Goal: Task Accomplishment & Management: Manage account settings

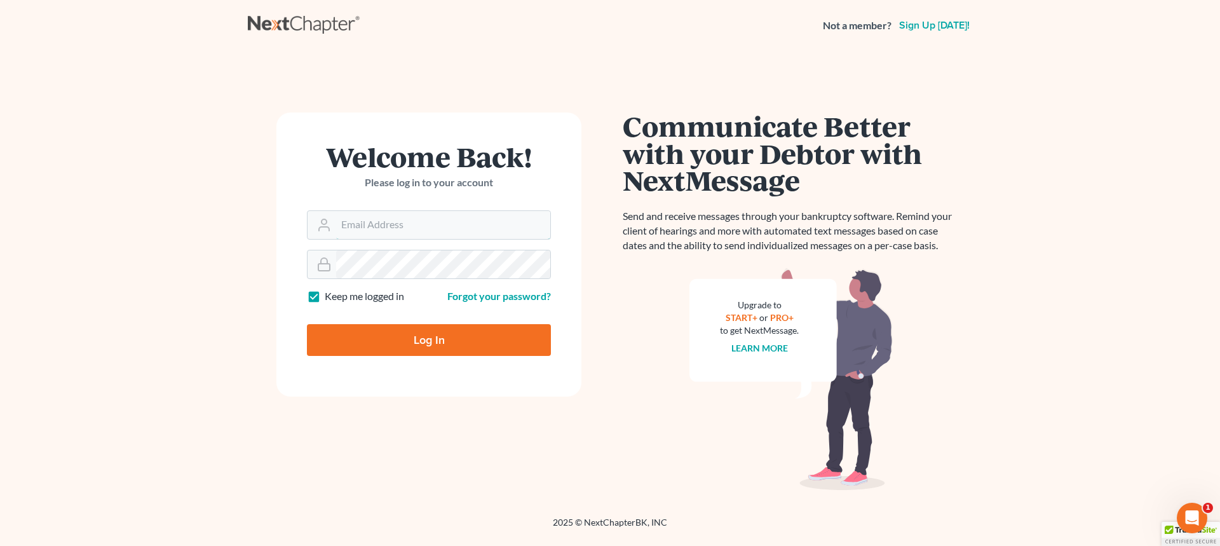
type input "[EMAIL_ADDRESS][DOMAIN_NAME]"
click at [477, 337] on input "Log In" at bounding box center [429, 340] width 244 height 32
type input "Thinking..."
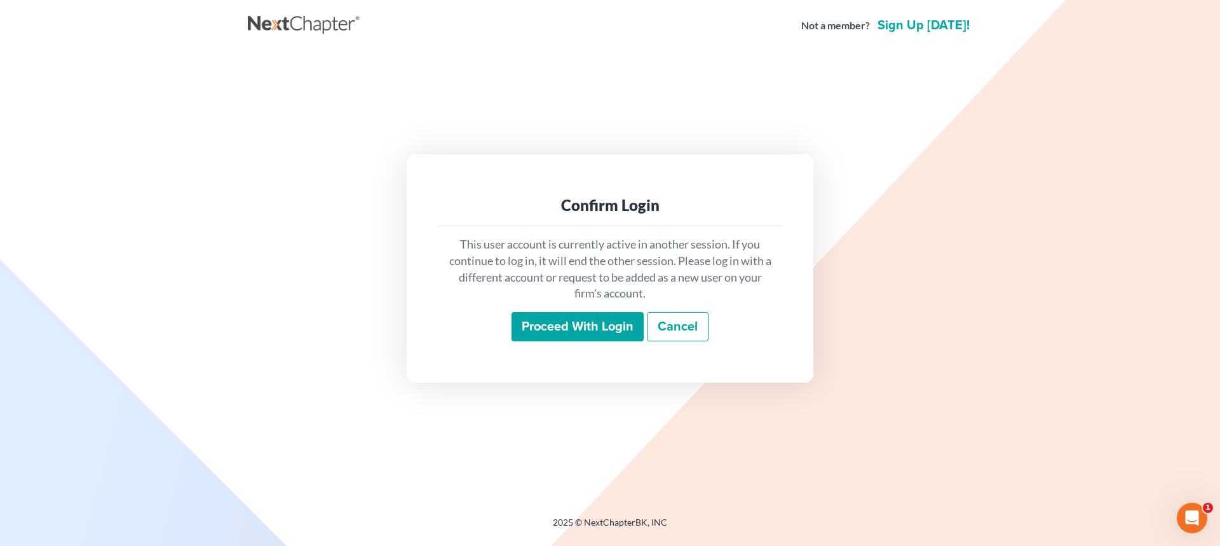
click at [609, 312] on div "This user account is currently active in another session. If you continue to lo…" at bounding box center [610, 288] width 346 height 125
click at [606, 322] on input "Proceed with login" at bounding box center [578, 326] width 132 height 29
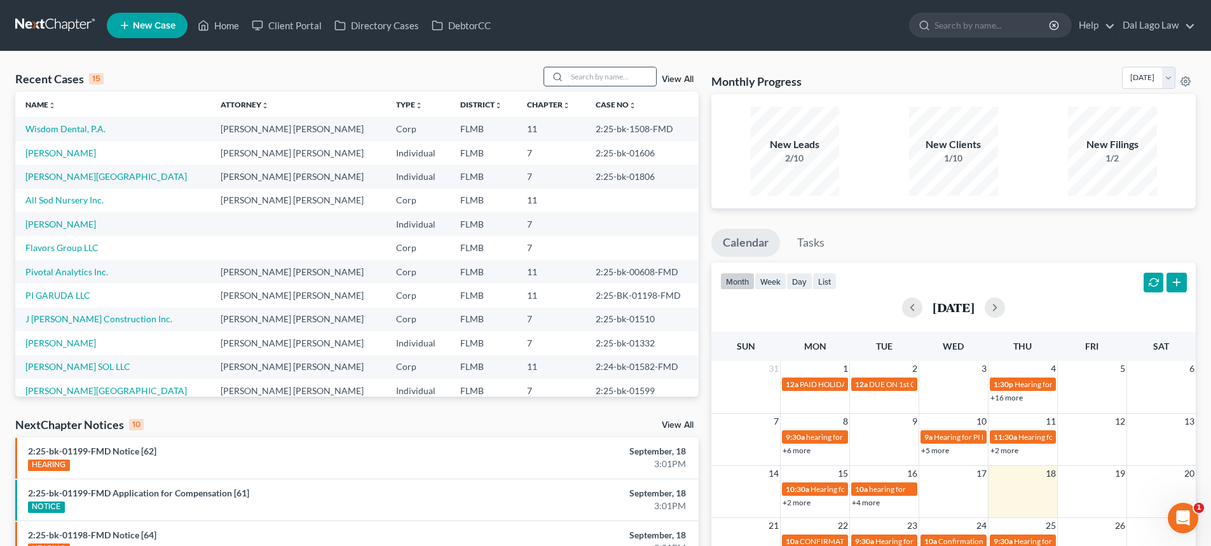
click at [621, 81] on input "search" at bounding box center [611, 76] width 89 height 18
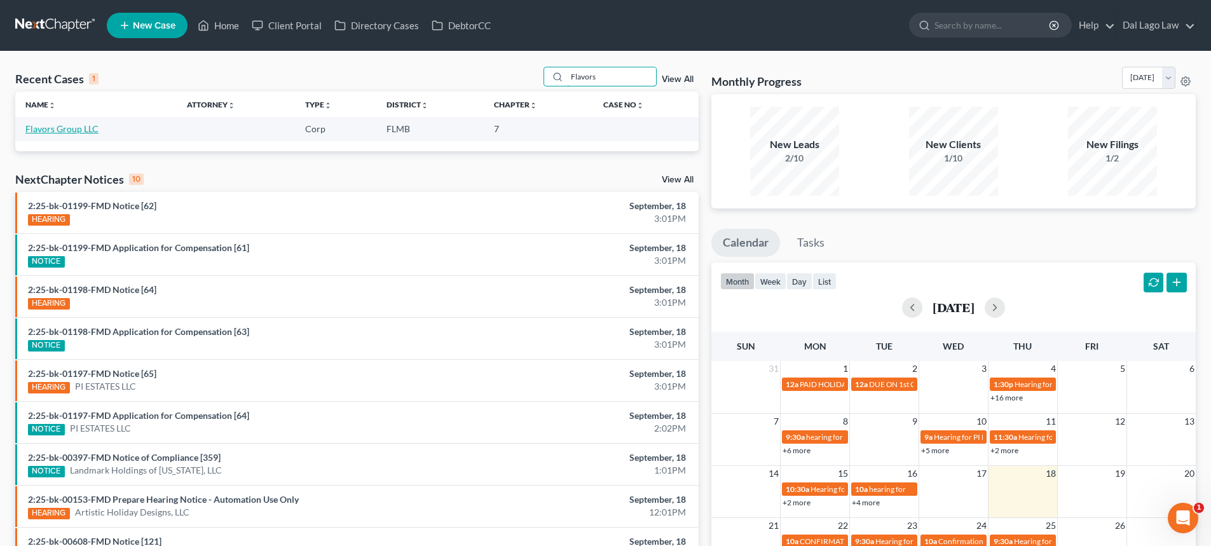
type input "Flavors"
click at [86, 127] on link "Flavors Group LLC" at bounding box center [61, 128] width 73 height 11
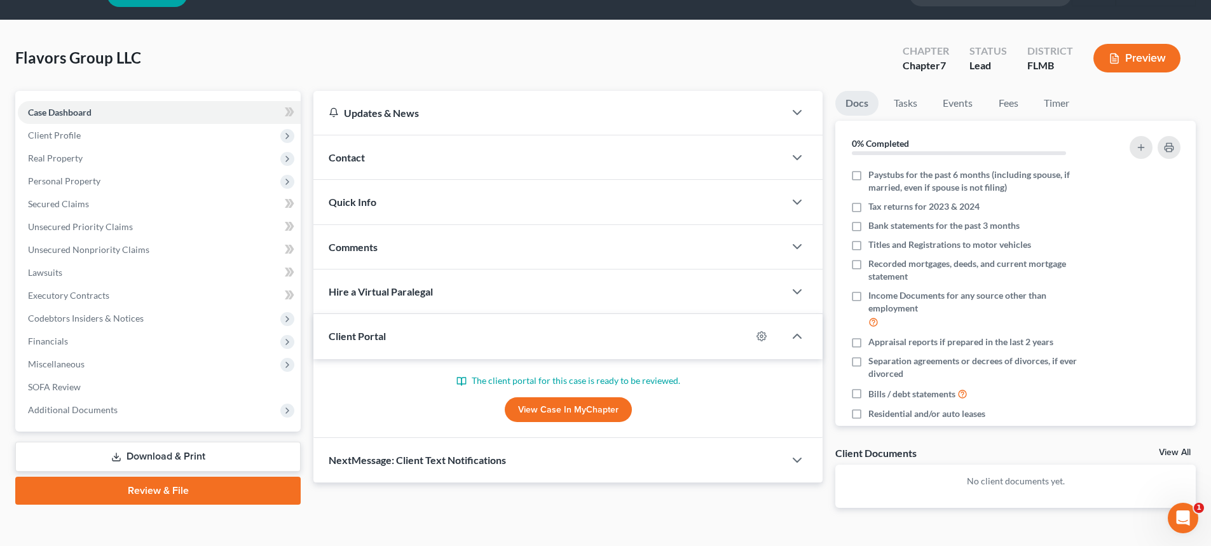
scroll to position [62, 0]
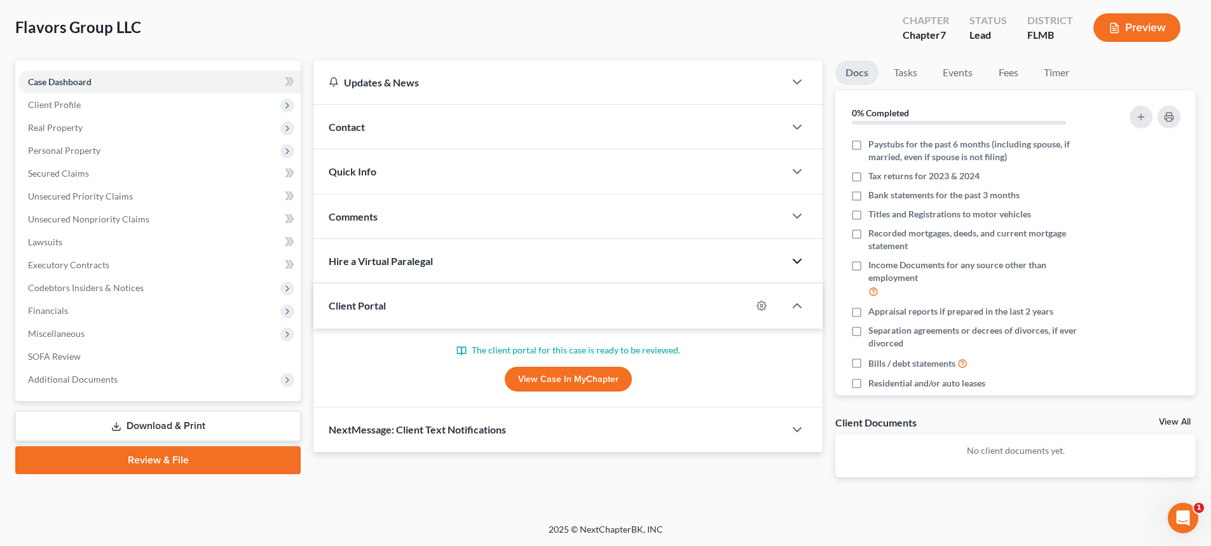
click at [799, 264] on icon "button" at bounding box center [796, 261] width 15 height 15
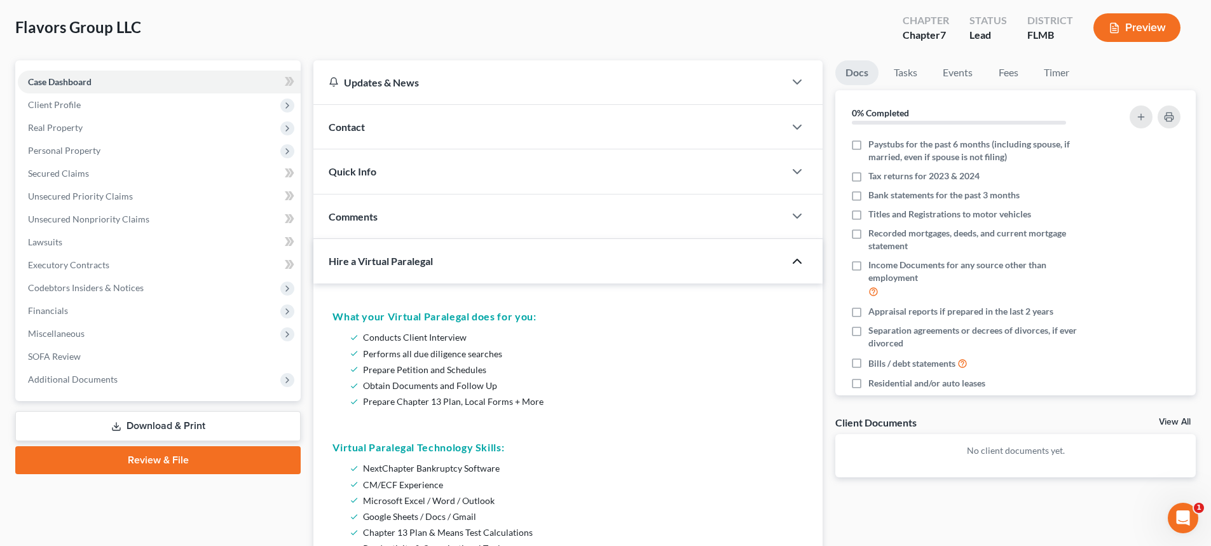
click at [798, 262] on icon "button" at bounding box center [796, 261] width 15 height 15
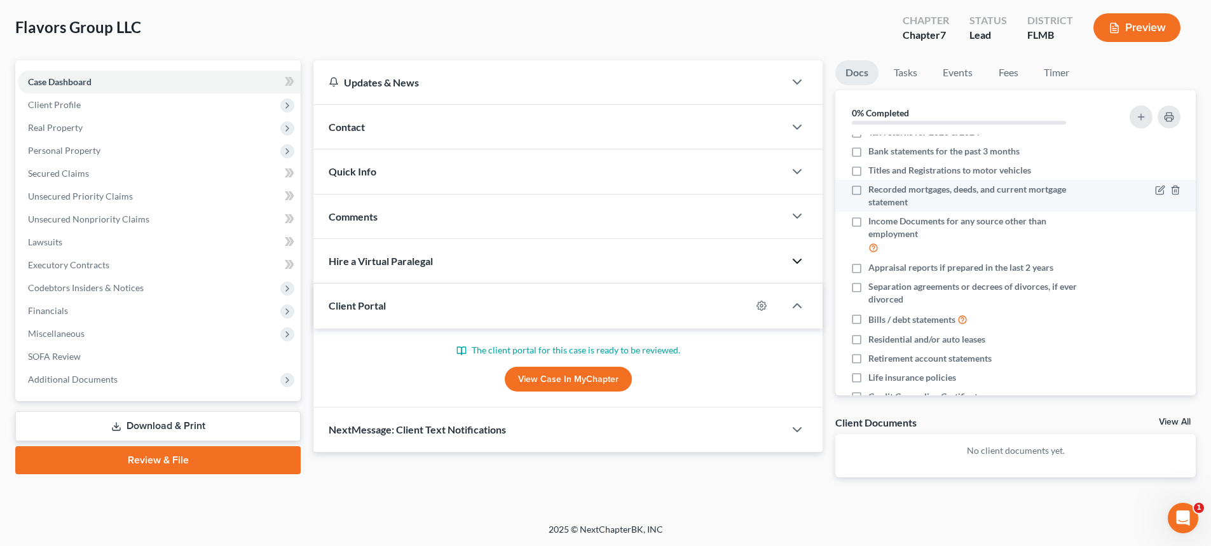
scroll to position [94, 0]
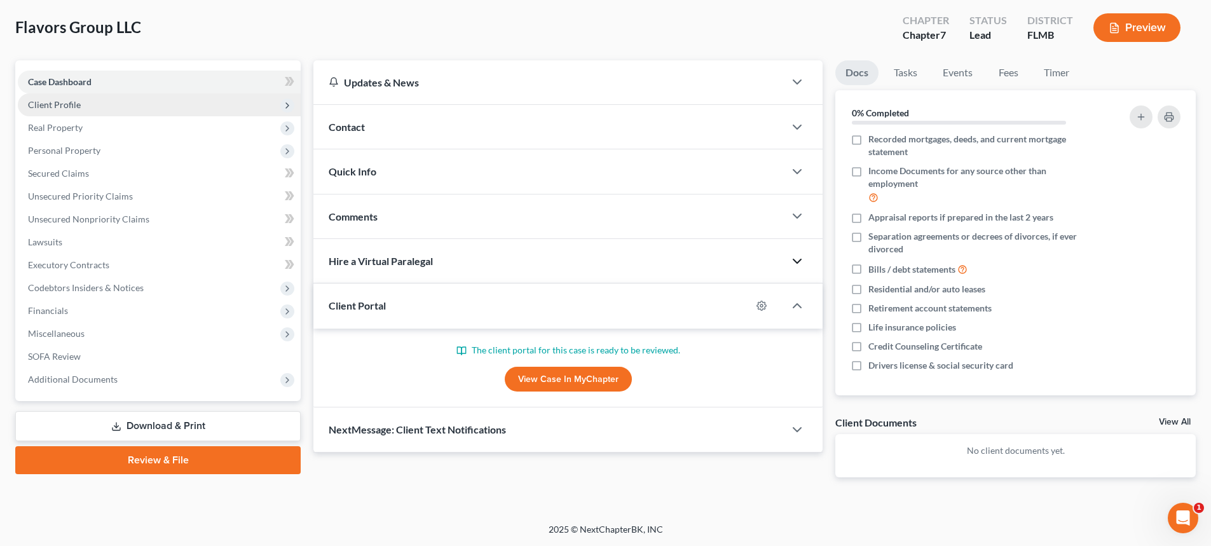
click at [51, 100] on span "Client Profile" at bounding box center [54, 104] width 53 height 11
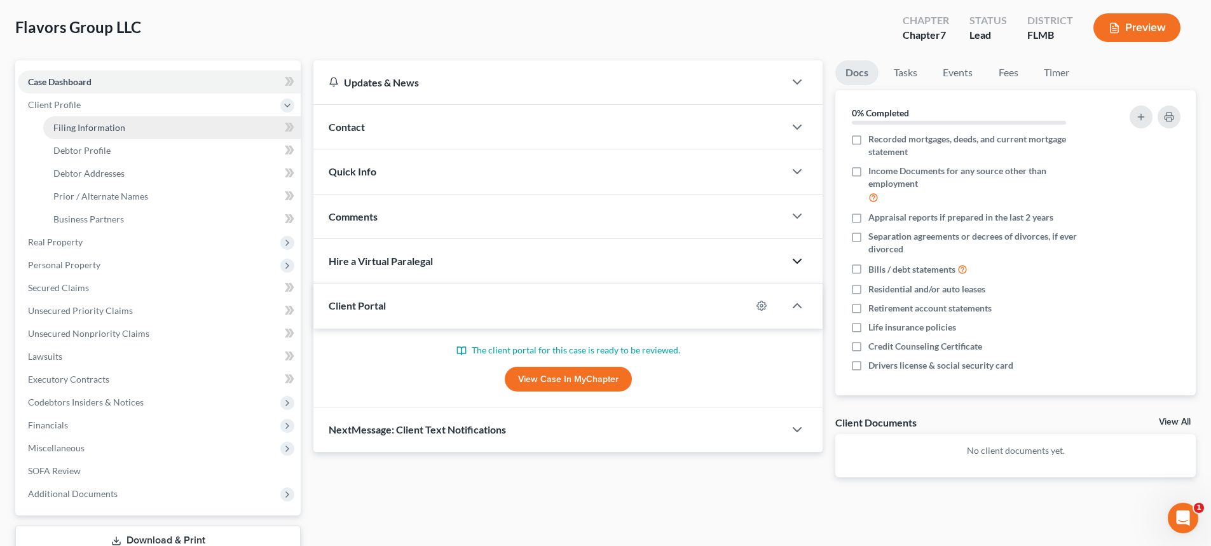
click at [69, 132] on span "Filing Information" at bounding box center [89, 127] width 72 height 11
select select "1"
select select "0"
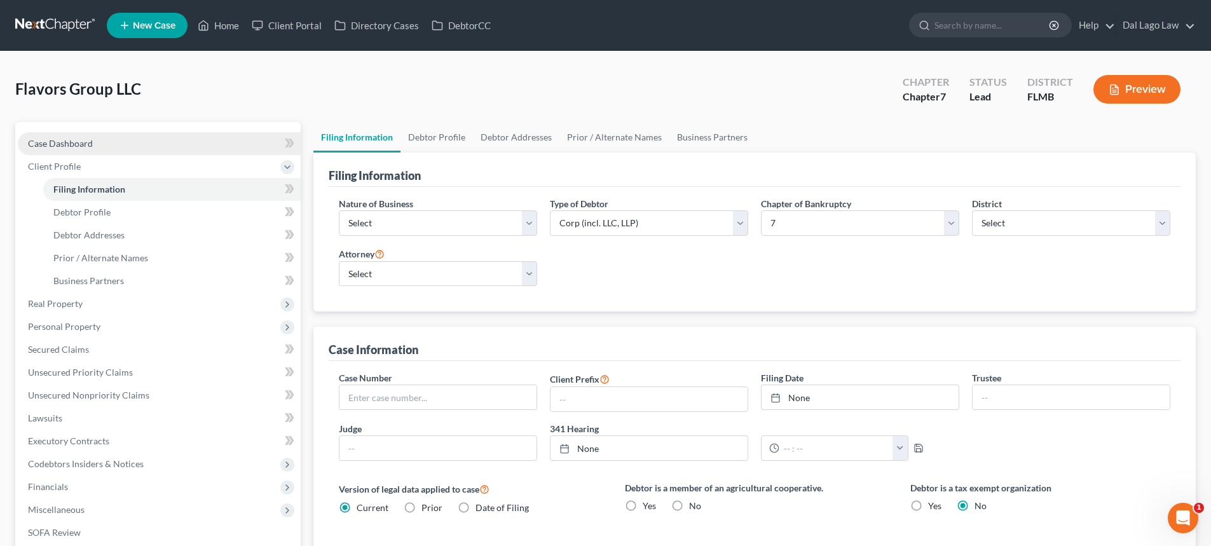
click at [82, 143] on span "Case Dashboard" at bounding box center [60, 143] width 65 height 11
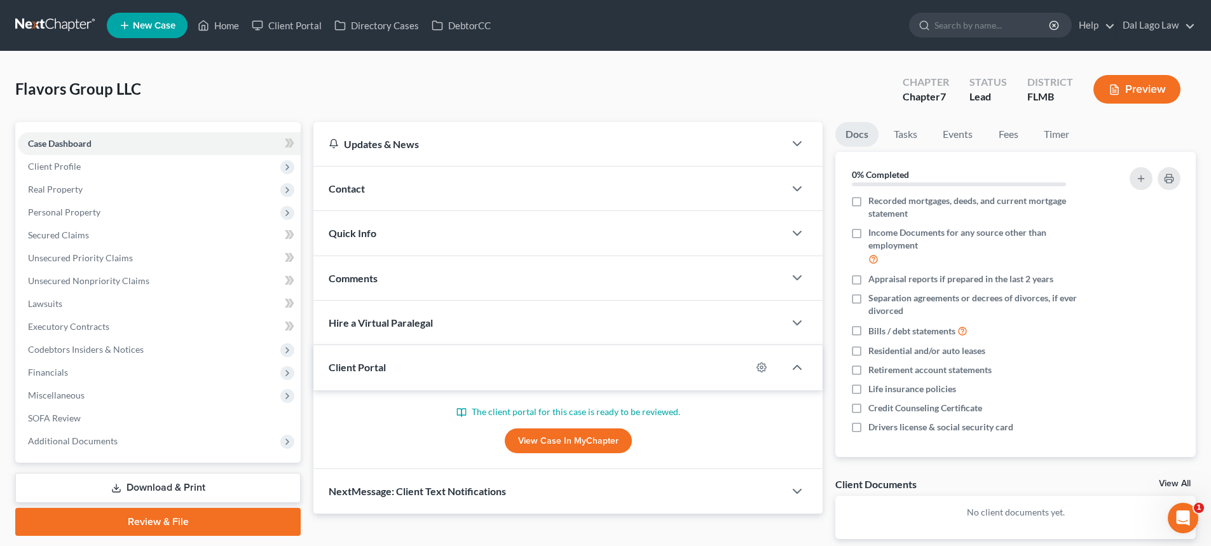
scroll to position [62, 0]
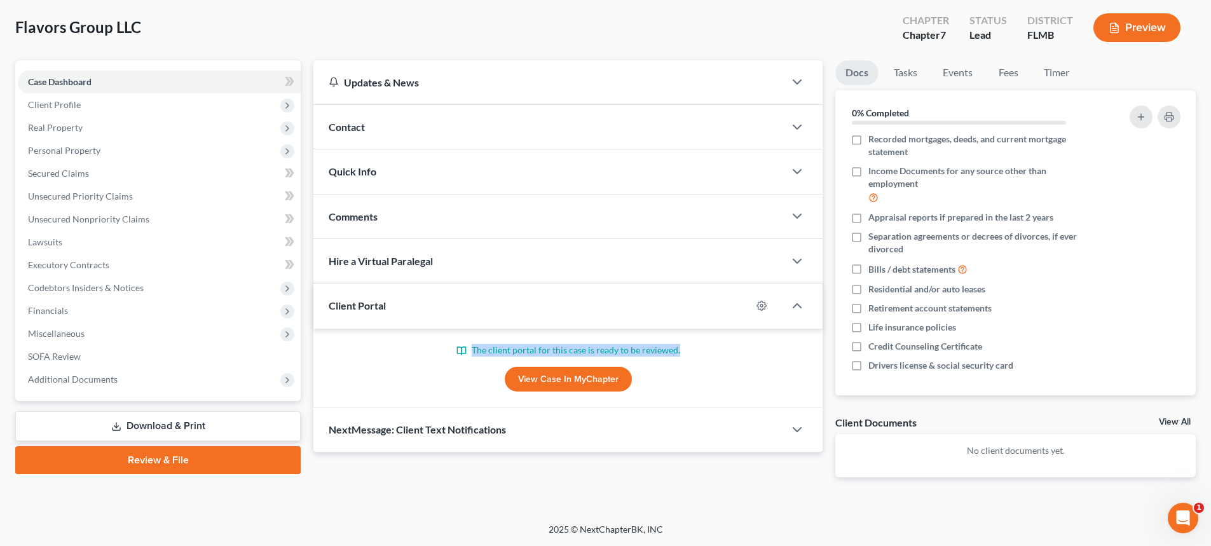
drag, startPoint x: 684, startPoint y: 348, endPoint x: 475, endPoint y: 347, distance: 209.7
click at [475, 347] on p "The client portal for this case is ready to be reviewed." at bounding box center [568, 350] width 479 height 13
copy p "The client portal for this case is ready to be reviewed."
click at [797, 308] on icon "button" at bounding box center [796, 305] width 15 height 15
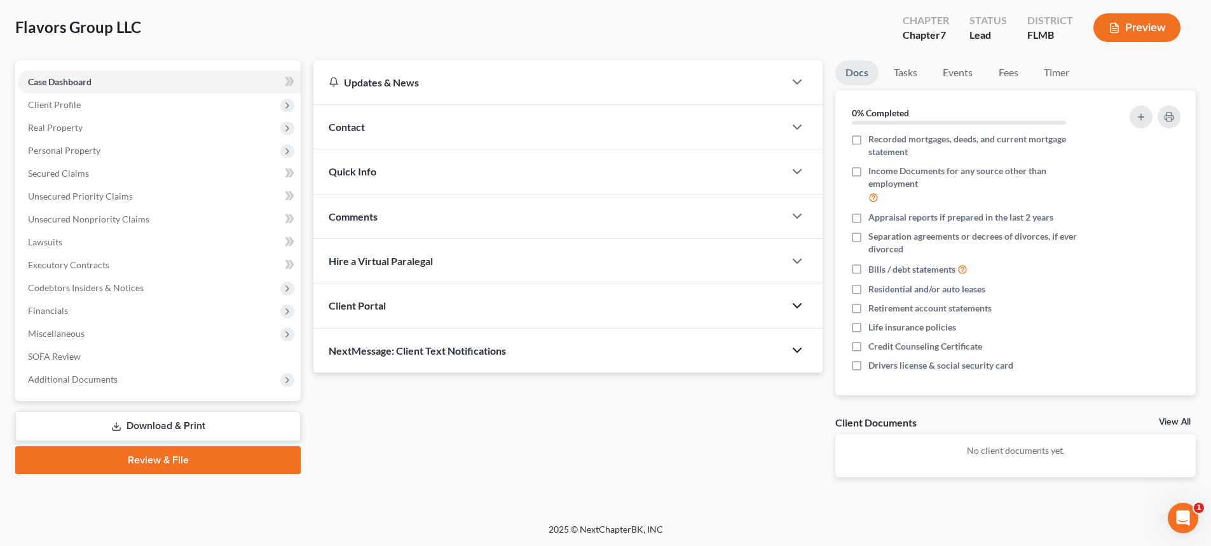
click at [799, 350] on icon "button" at bounding box center [796, 350] width 15 height 15
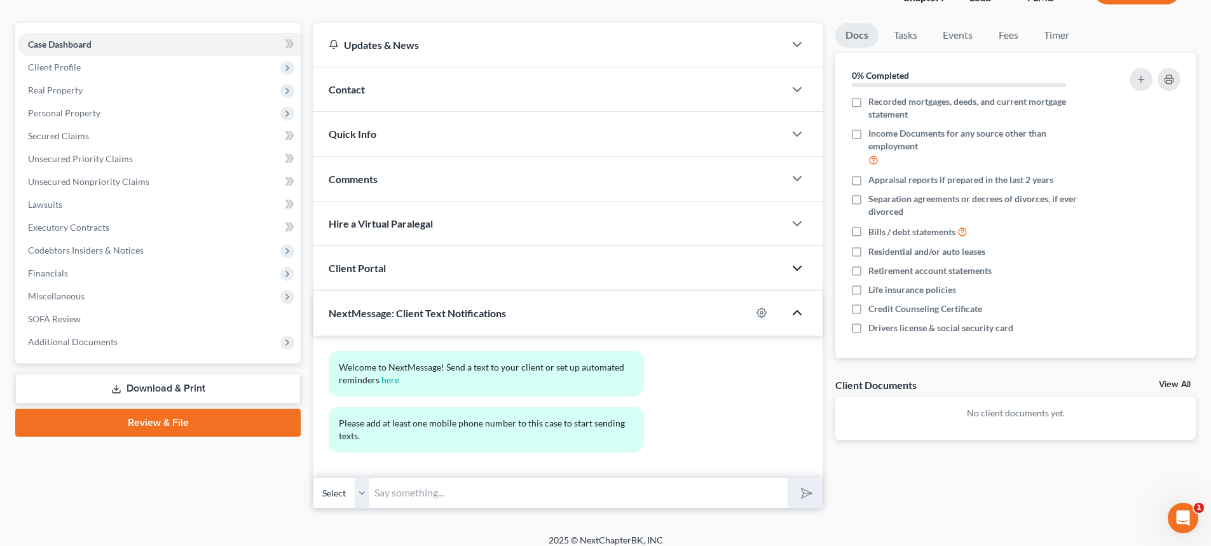
scroll to position [110, 0]
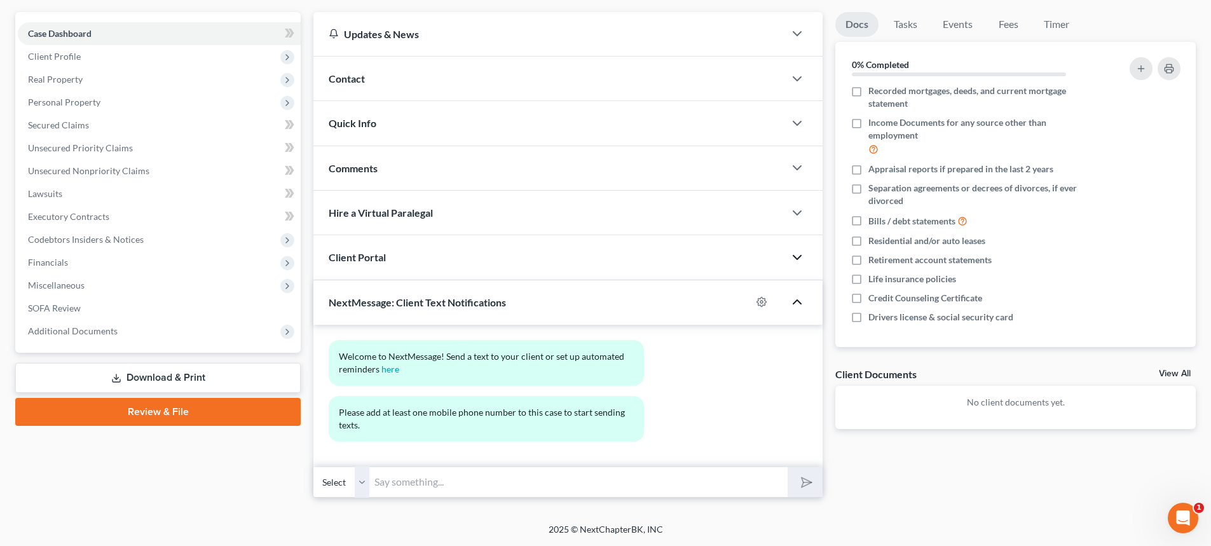
click at [801, 298] on icon "button" at bounding box center [796, 301] width 15 height 15
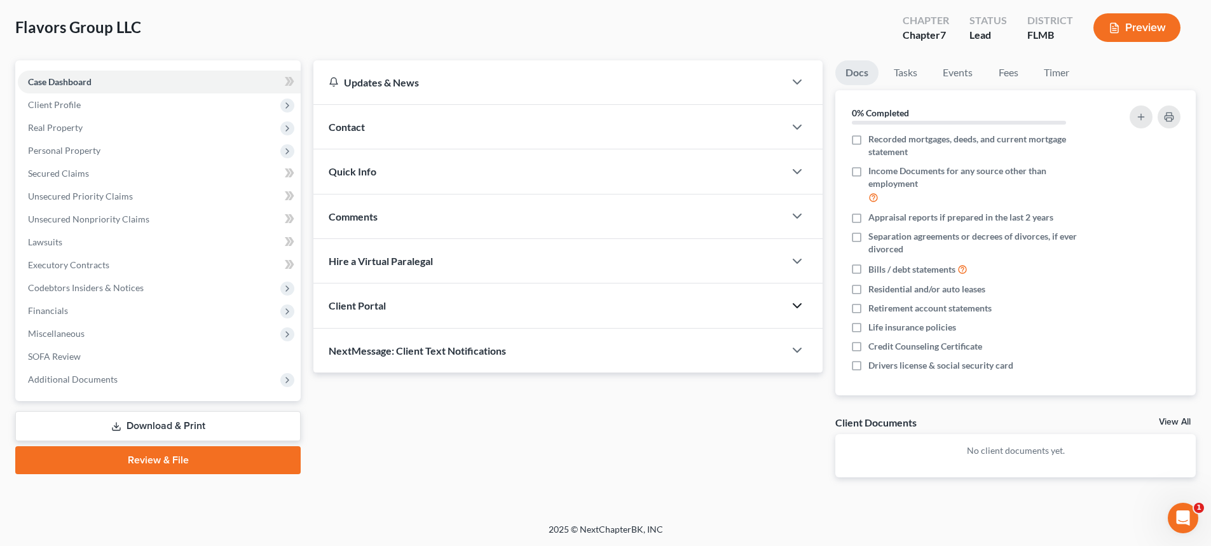
click at [797, 302] on icon "button" at bounding box center [796, 305] width 15 height 15
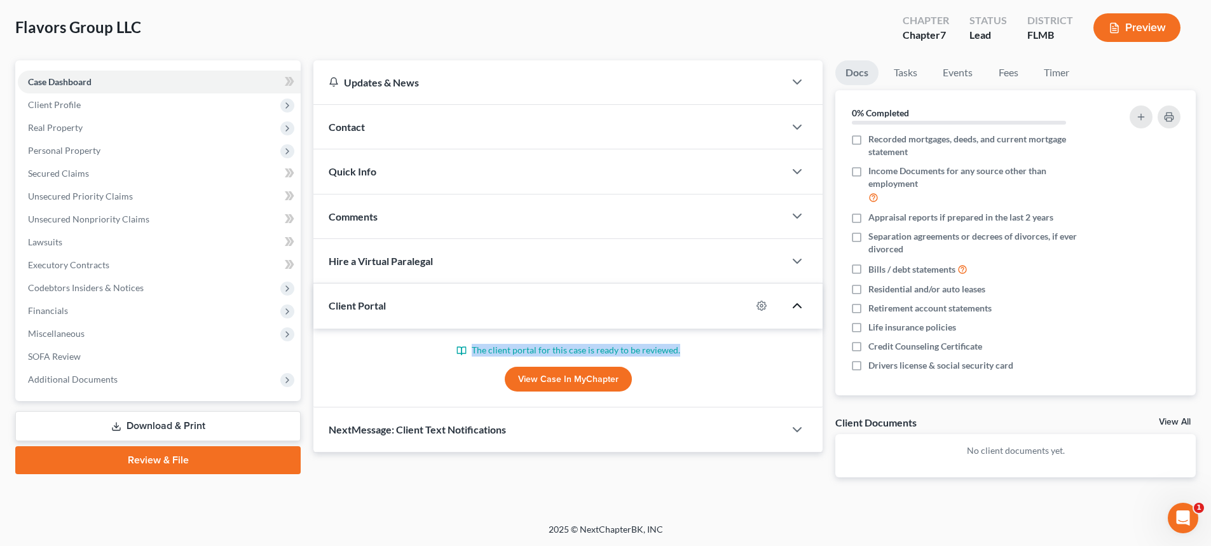
click at [799, 303] on icon "button" at bounding box center [796, 305] width 15 height 15
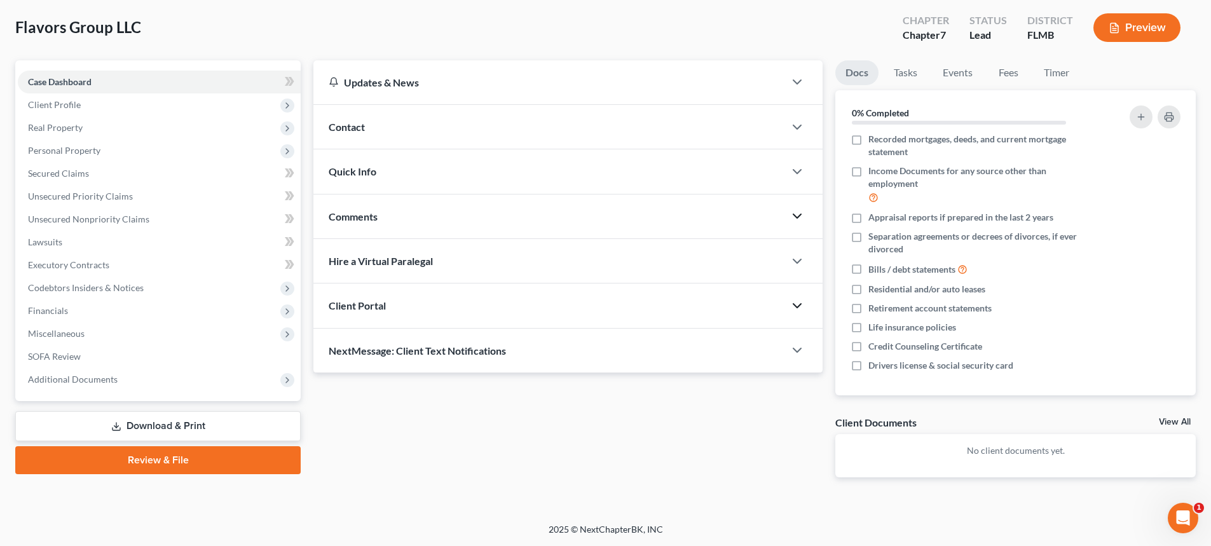
click at [796, 214] on icon "button" at bounding box center [796, 215] width 15 height 15
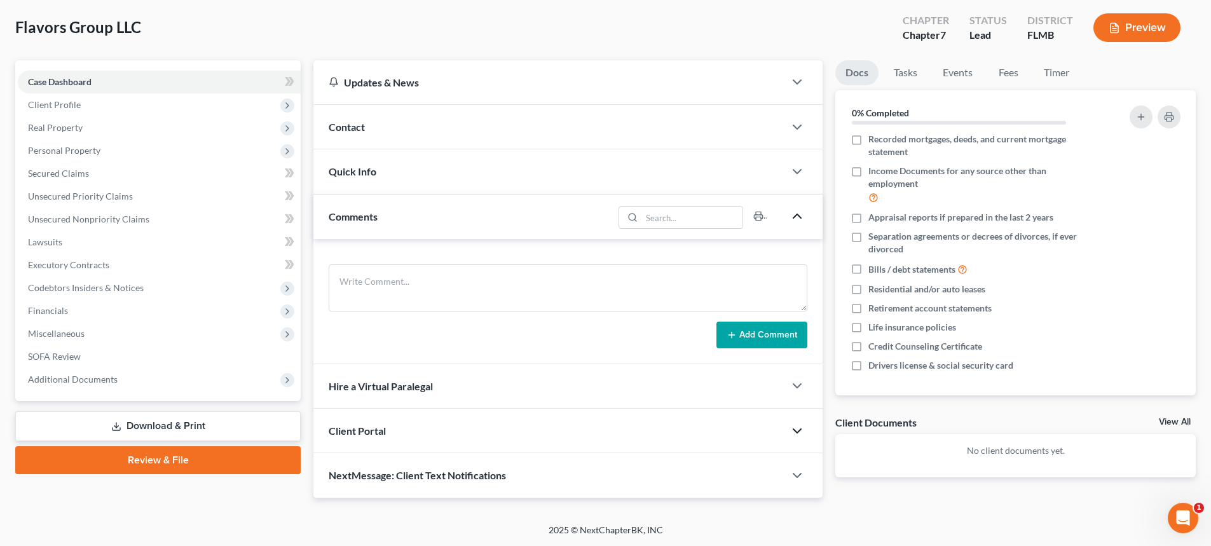
click at [796, 214] on icon "button" at bounding box center [796, 215] width 15 height 15
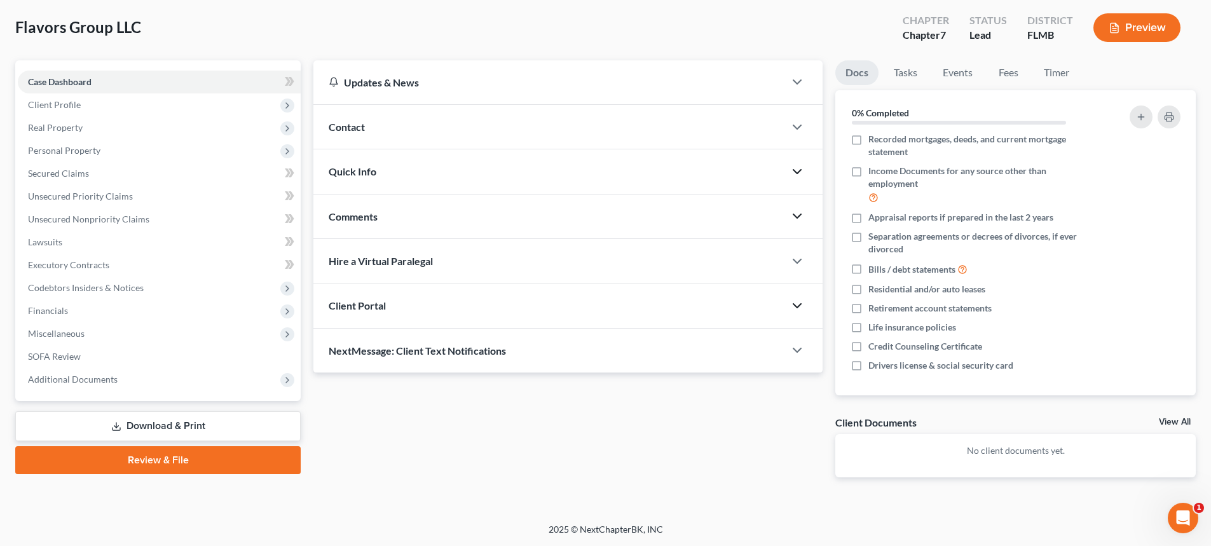
click at [798, 174] on polyline "button" at bounding box center [797, 172] width 8 height 4
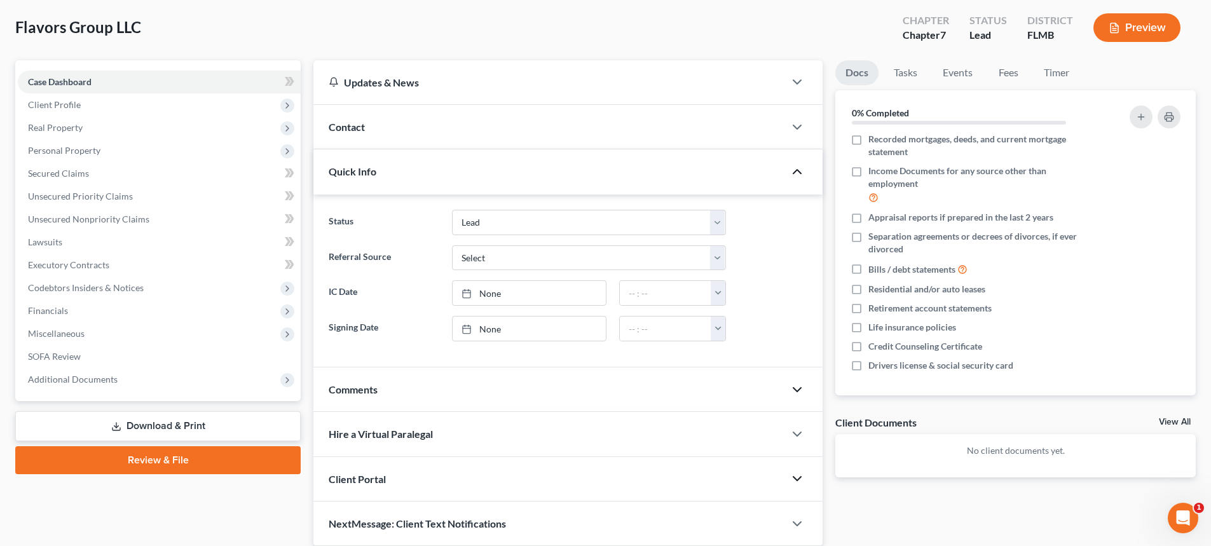
click at [798, 174] on icon "button" at bounding box center [796, 171] width 15 height 15
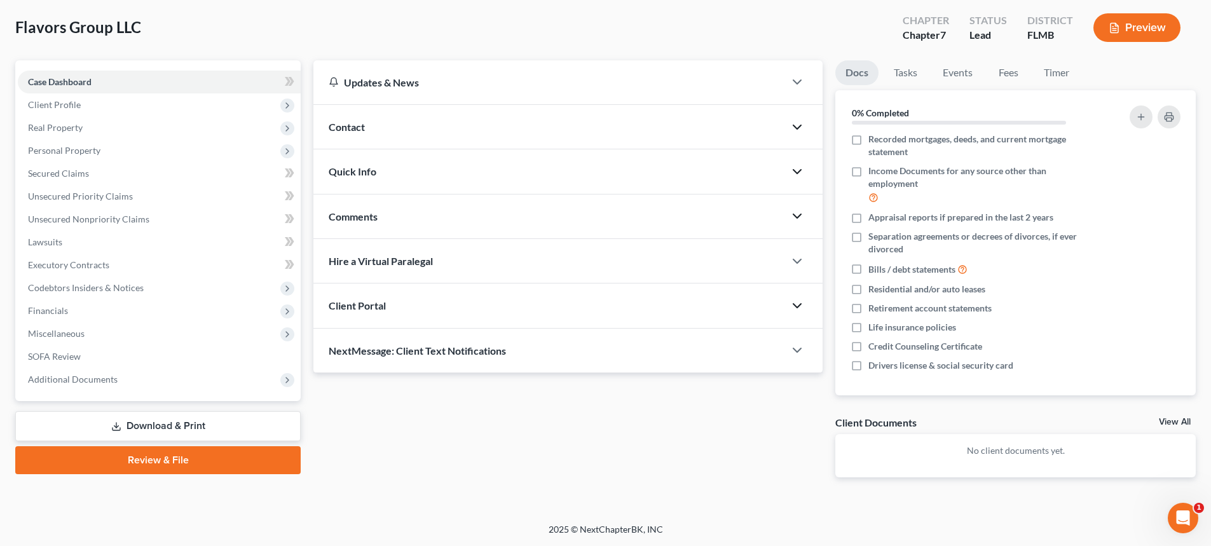
click at [796, 129] on icon "button" at bounding box center [796, 126] width 15 height 15
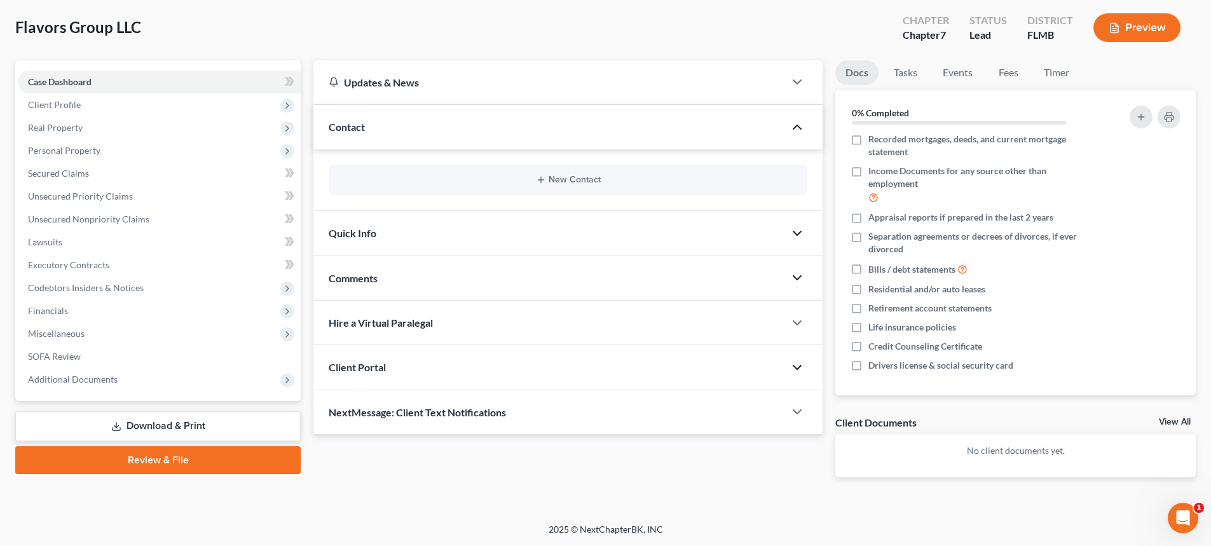
click at [794, 129] on icon "button" at bounding box center [796, 126] width 15 height 15
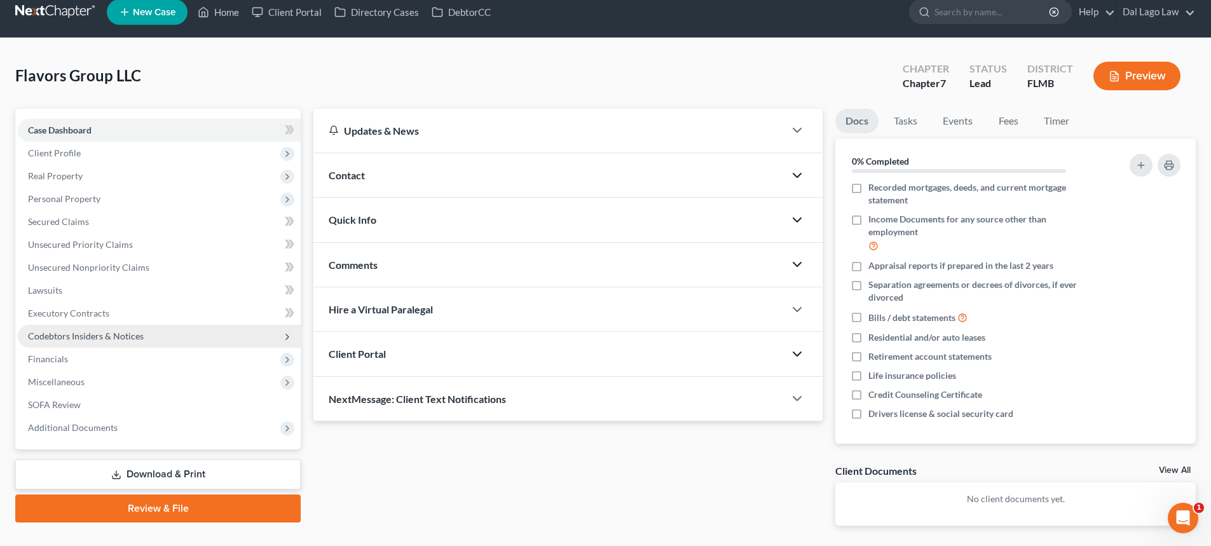
scroll to position [0, 0]
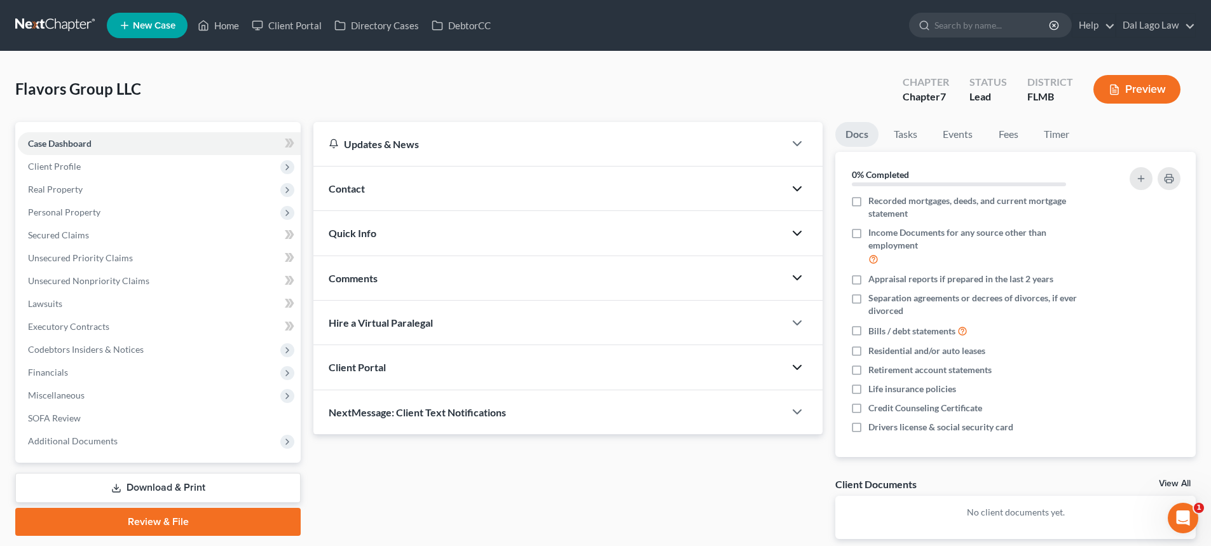
click at [62, 29] on link at bounding box center [55, 25] width 81 height 23
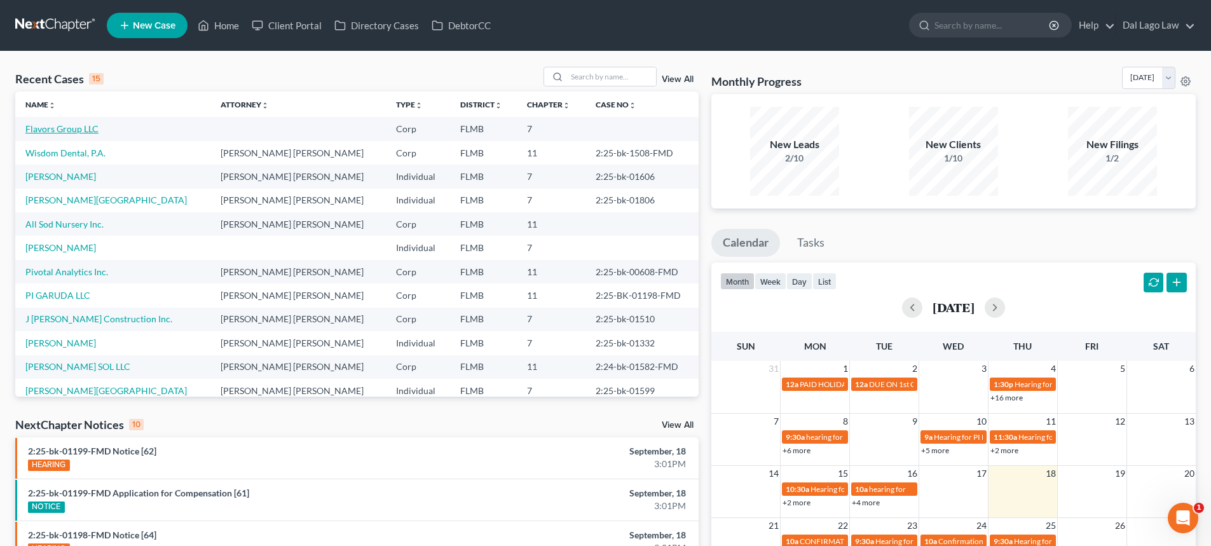
click at [88, 129] on link "Flavors Group LLC" at bounding box center [61, 128] width 73 height 11
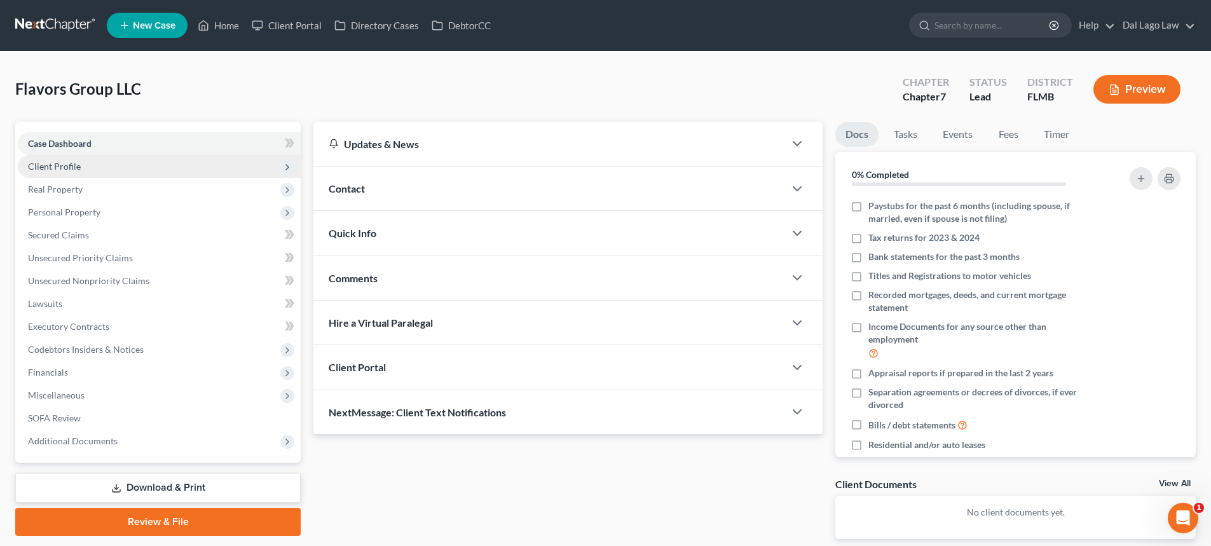
click at [135, 170] on span "Client Profile" at bounding box center [159, 166] width 283 height 23
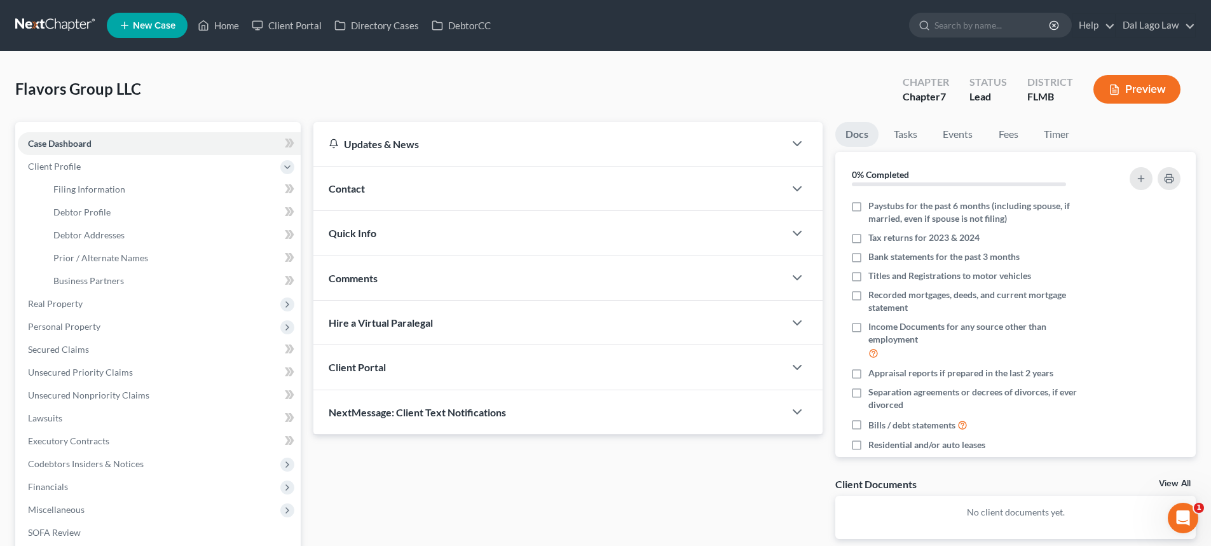
click at [82, 93] on span "Flavors Group LLC" at bounding box center [78, 88] width 126 height 18
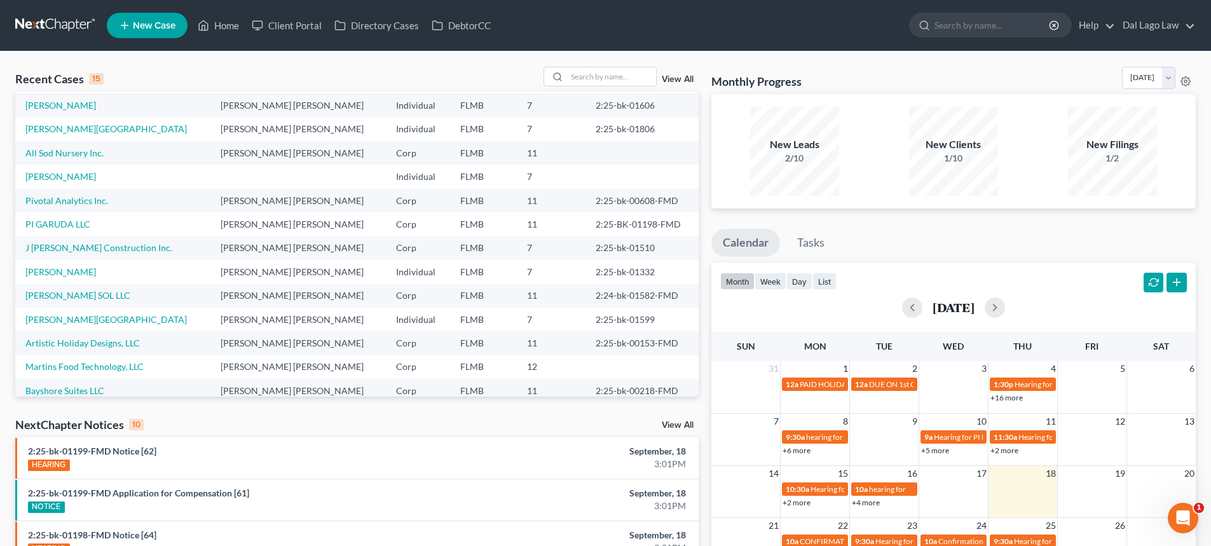
scroll to position [24, 0]
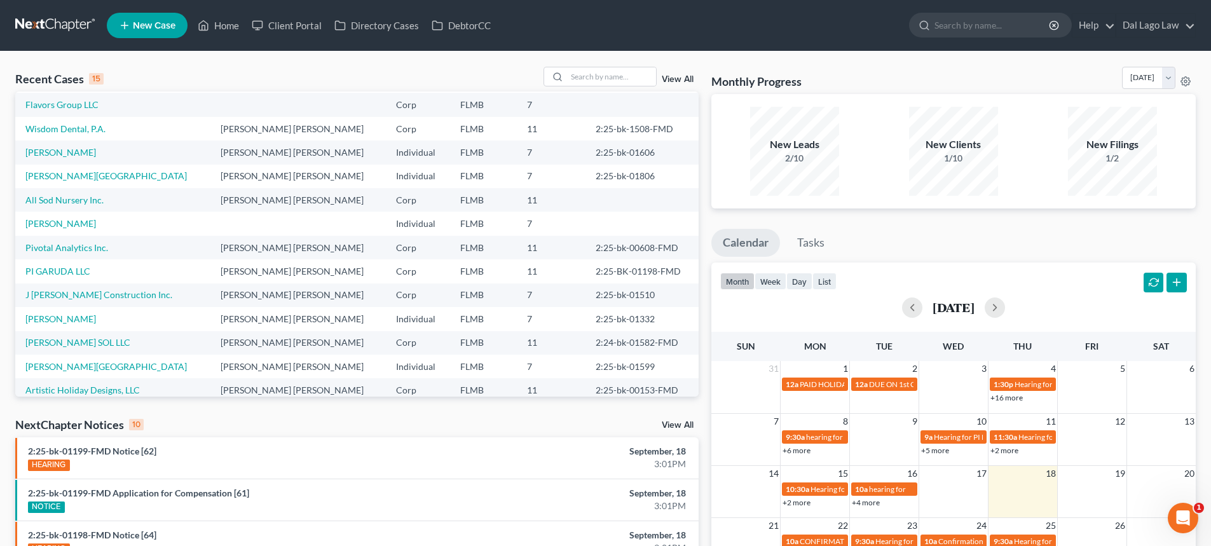
click at [97, 106] on td "Flavors Group LLC" at bounding box center [112, 105] width 195 height 24
click at [83, 106] on link "Flavors Group LLC" at bounding box center [61, 104] width 73 height 11
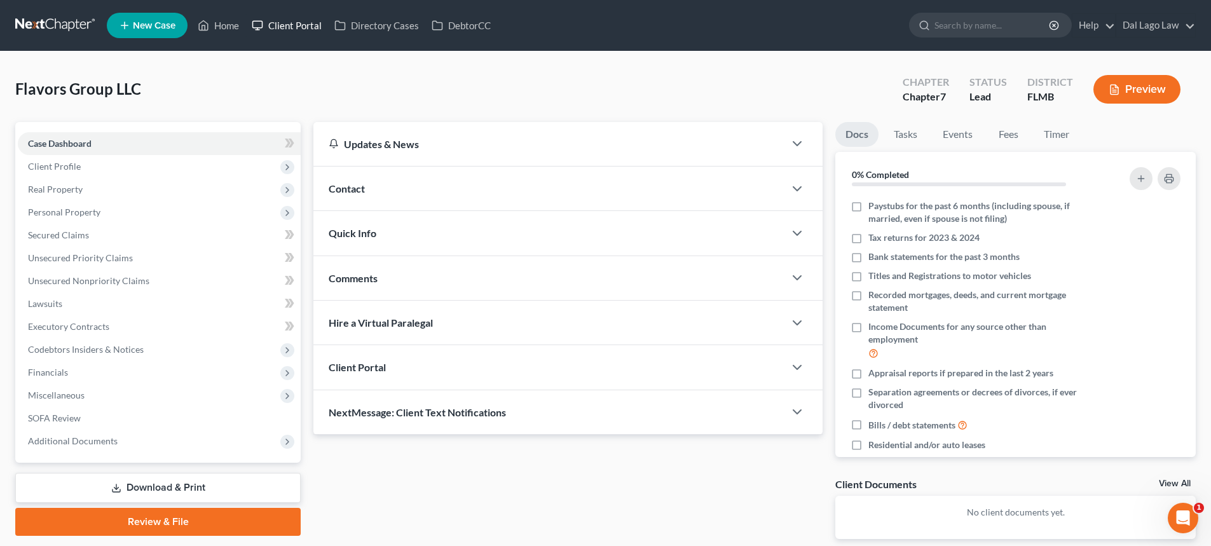
click at [290, 24] on link "Client Portal" at bounding box center [286, 25] width 83 height 23
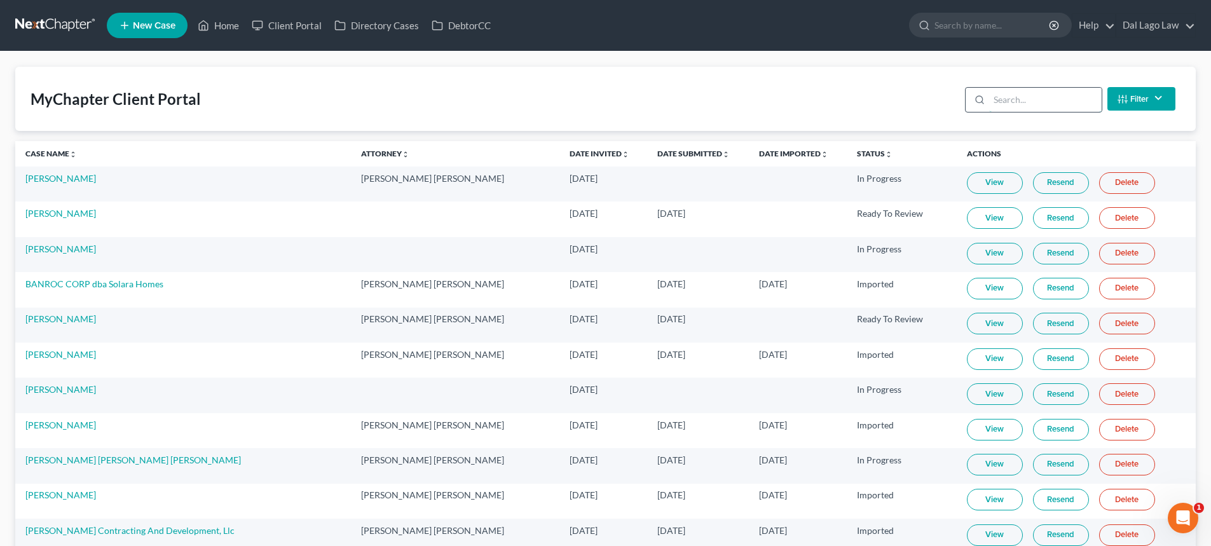
click at [1040, 95] on input "search" at bounding box center [1045, 100] width 112 height 24
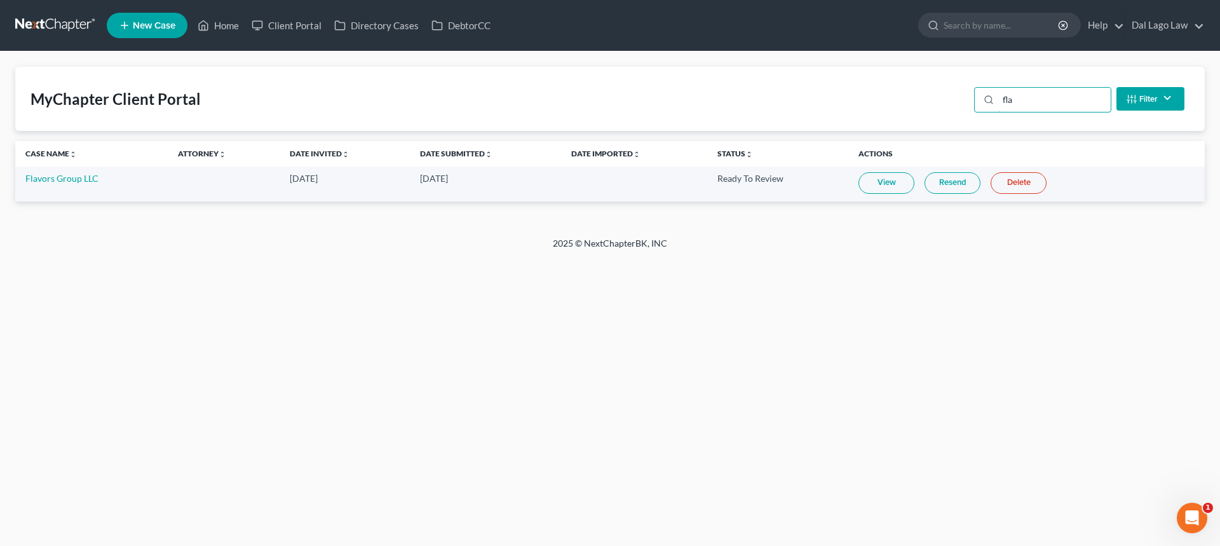
type input "fla"
click at [882, 186] on link "View" at bounding box center [887, 183] width 56 height 22
click at [74, 179] on link "Flavors Group LLC" at bounding box center [61, 178] width 73 height 11
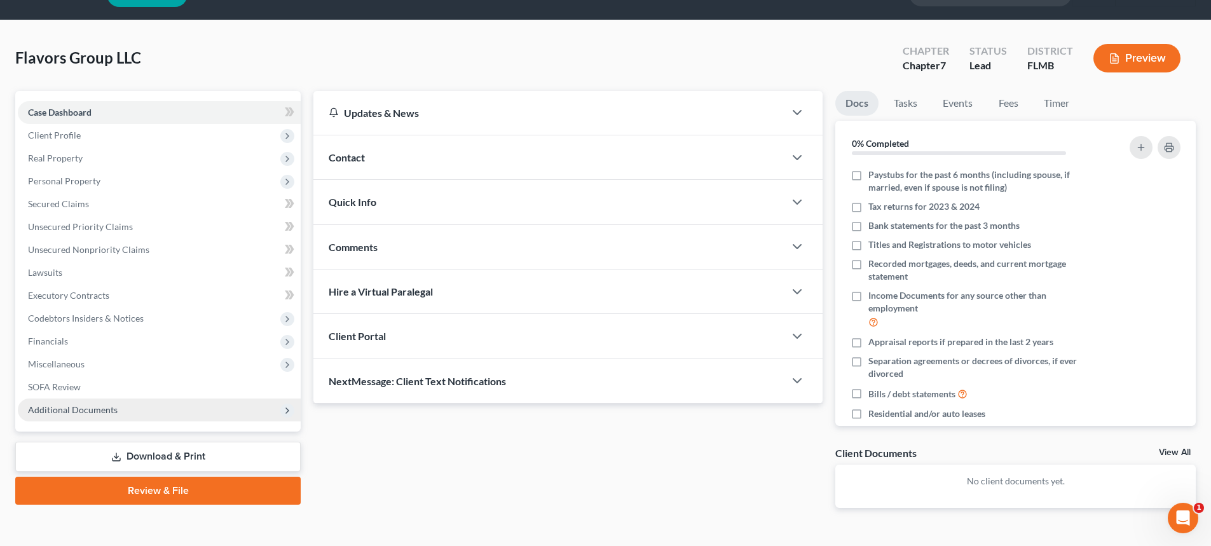
scroll to position [62, 0]
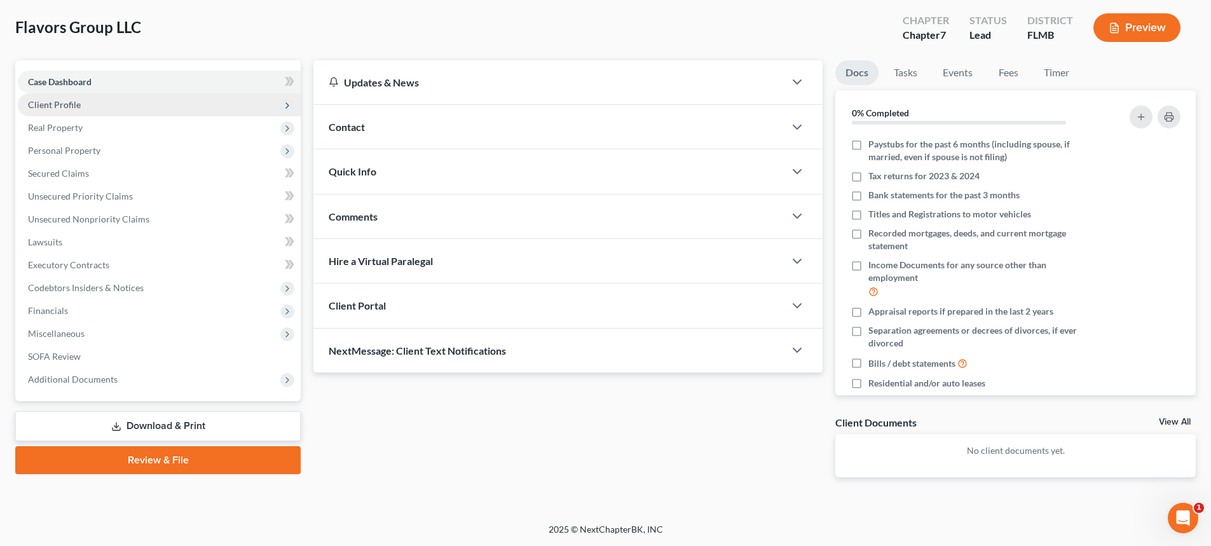
click at [95, 100] on span "Client Profile" at bounding box center [159, 104] width 283 height 23
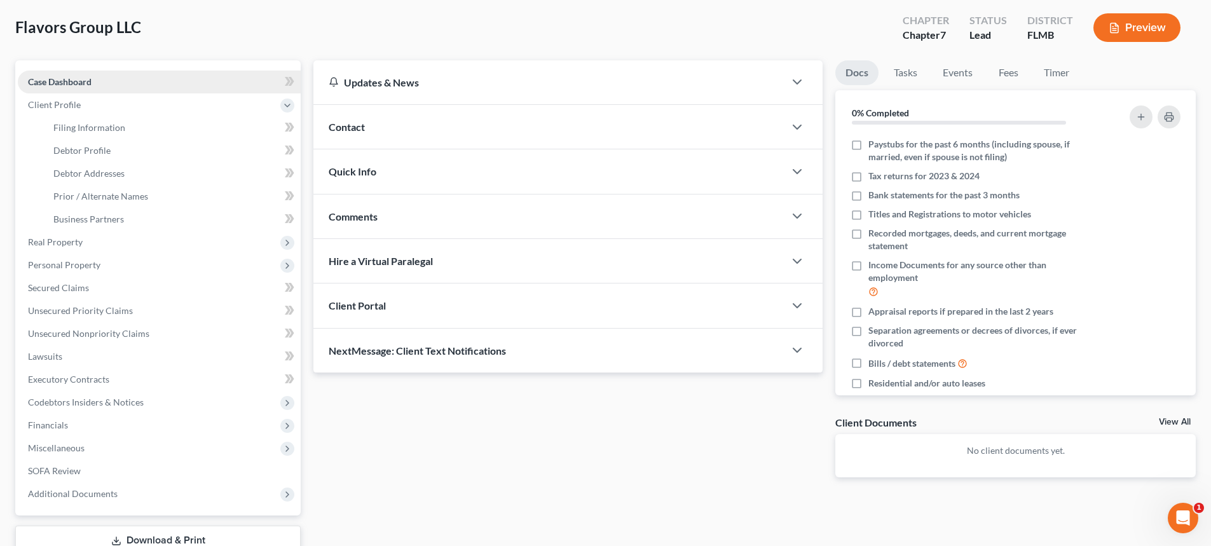
click at [103, 85] on link "Case Dashboard" at bounding box center [159, 82] width 283 height 23
click at [290, 79] on icon at bounding box center [292, 81] width 6 height 9
click at [142, 83] on link "Case Dashboard" at bounding box center [159, 82] width 283 height 23
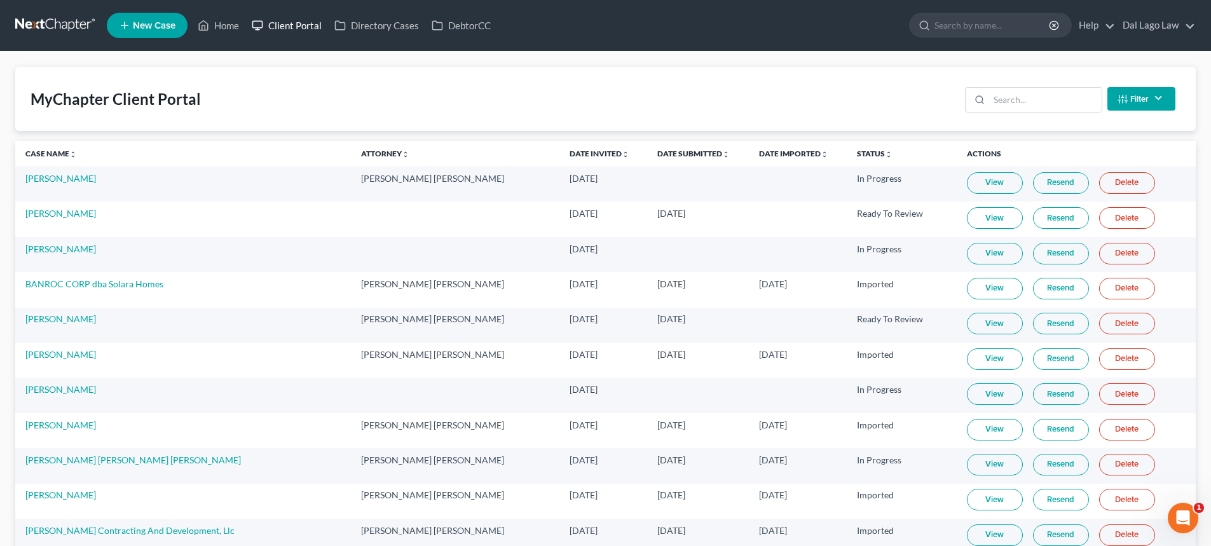
click at [297, 26] on link "Client Portal" at bounding box center [286, 25] width 83 height 23
click at [287, 21] on link "Client Portal" at bounding box center [286, 25] width 83 height 23
click at [997, 101] on input "search" at bounding box center [1045, 100] width 112 height 24
click at [1140, 97] on button "Filter" at bounding box center [1141, 99] width 68 height 24
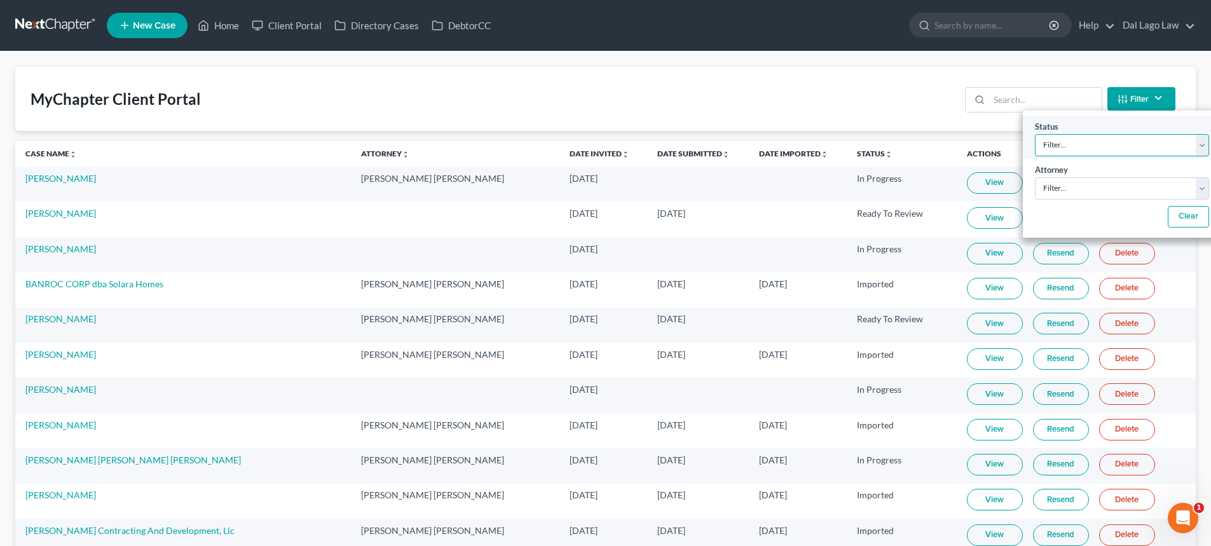
click at [1156, 141] on select "Filter... Invited In Progress Ready To Review Reviewed Imported Sent Back To De…" at bounding box center [1122, 145] width 174 height 22
select select "0"
click at [1035, 134] on select "Filter... Invited In Progress Ready To Review Reviewed Imported Sent Back To De…" at bounding box center [1122, 145] width 174 height 22
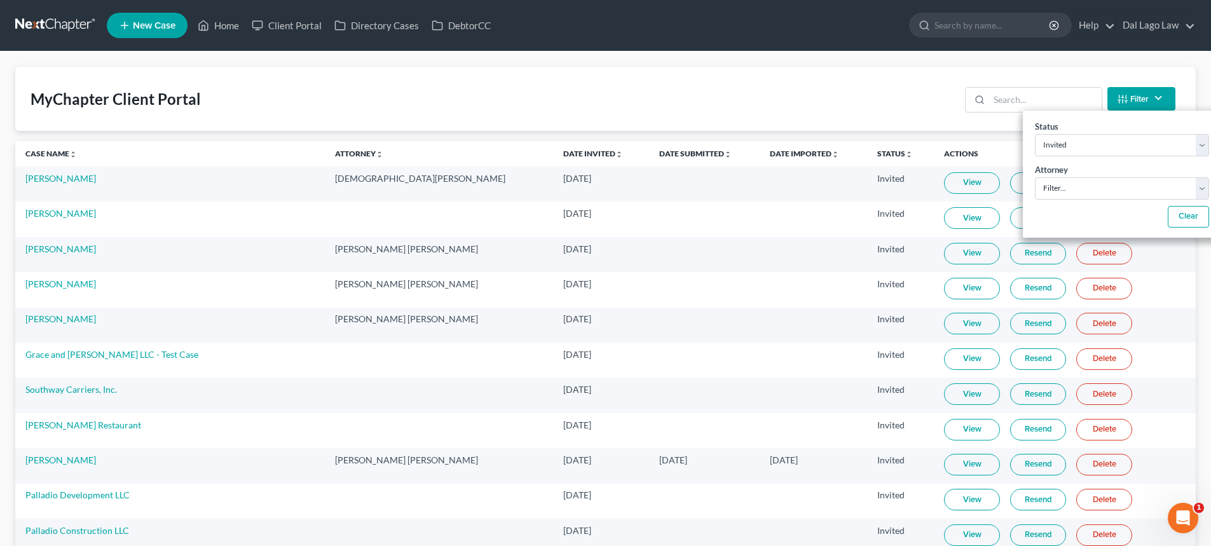
click at [522, 98] on div "MyChapter Client Portal Filter Status Filter... Invited In Progress Ready To Re…" at bounding box center [605, 99] width 1180 height 64
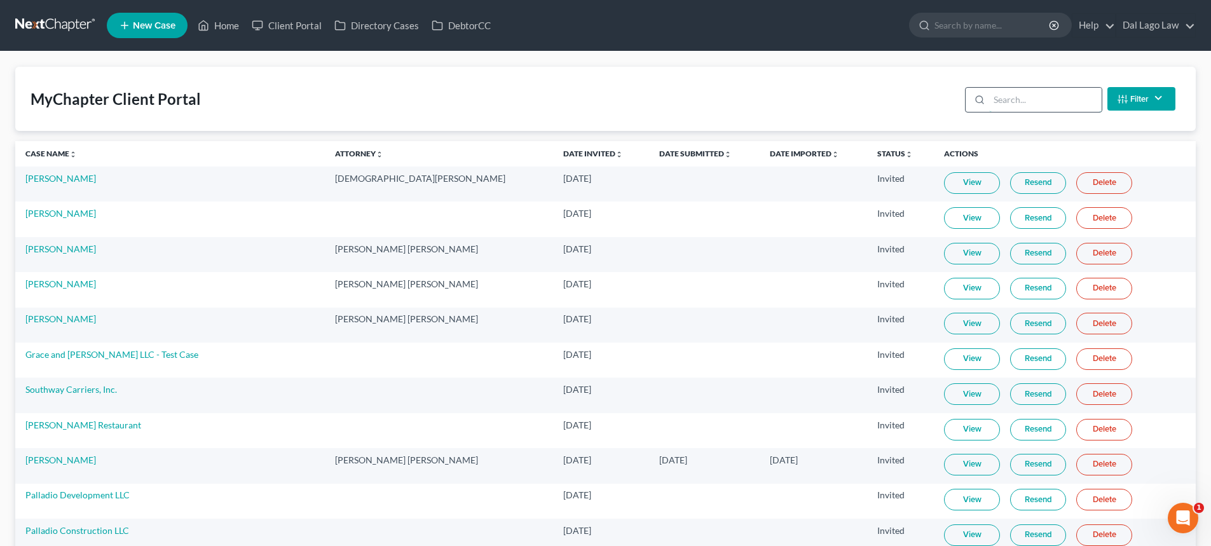
click at [1026, 99] on input "search" at bounding box center [1045, 100] width 112 height 24
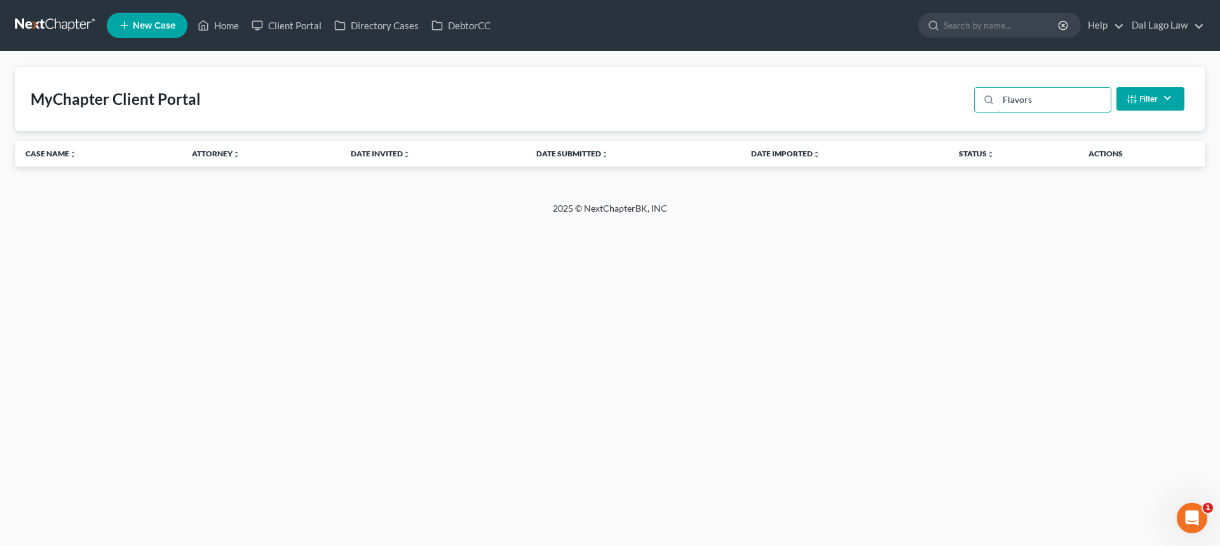
type input "Flavors"
click at [1156, 104] on button "Filter" at bounding box center [1151, 99] width 68 height 24
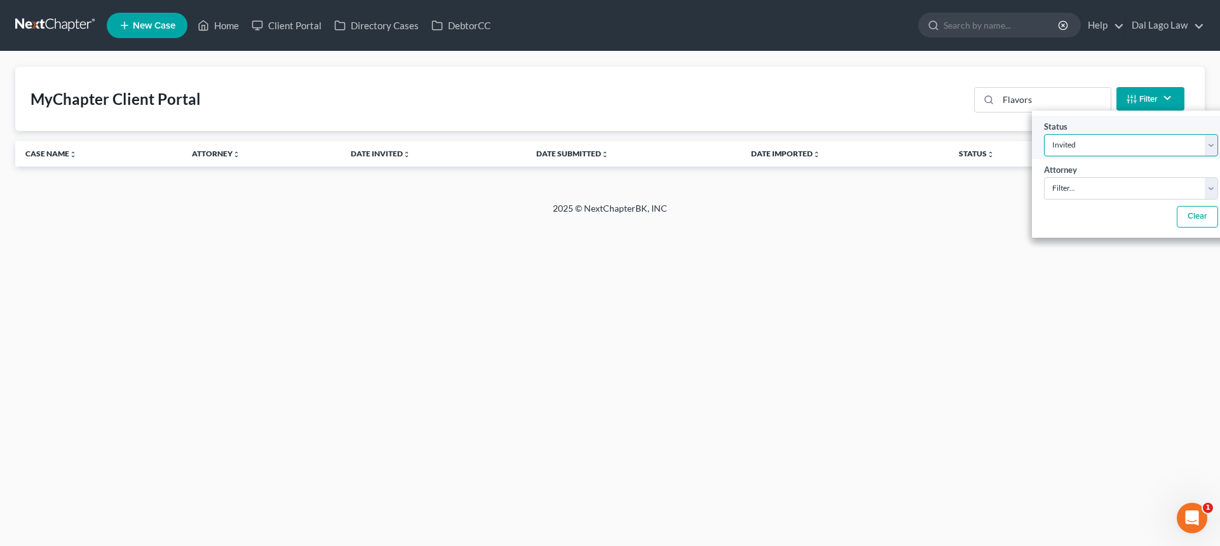
click at [1164, 151] on select "Filter... Invited In Progress Ready To Review Reviewed Imported Sent Back To De…" at bounding box center [1131, 145] width 174 height 22
select select
click at [1044, 134] on select "Filter... Invited In Progress Ready To Review Reviewed Imported Sent Back To De…" at bounding box center [1131, 145] width 174 height 22
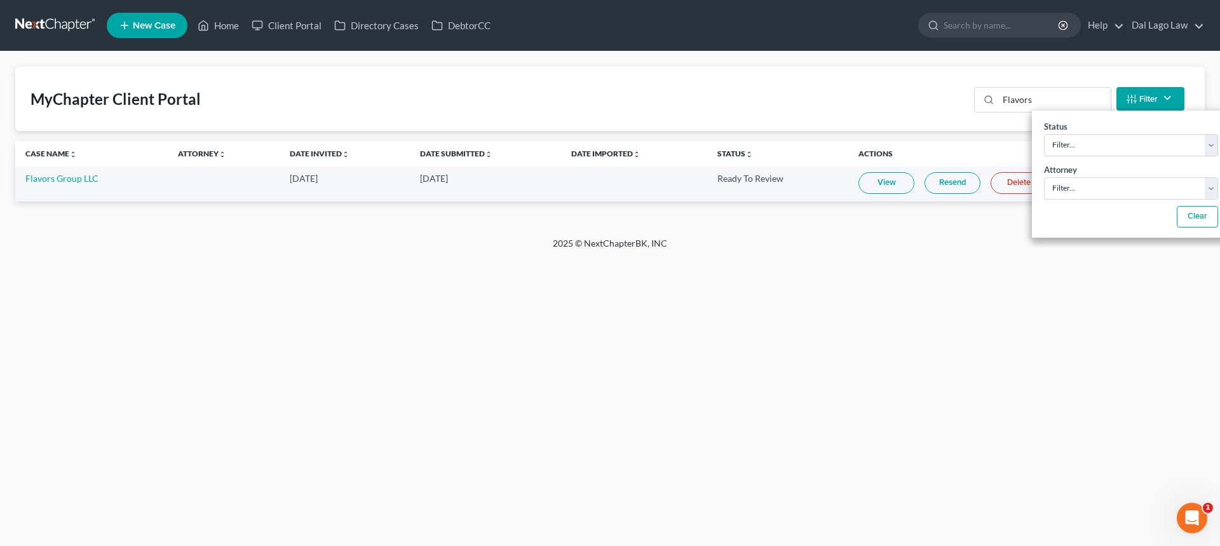
click at [893, 303] on div "Home New Case Client Portal Directory Cases DebtorCC Dal Lago Law fvazquez@dall…" at bounding box center [610, 273] width 1220 height 546
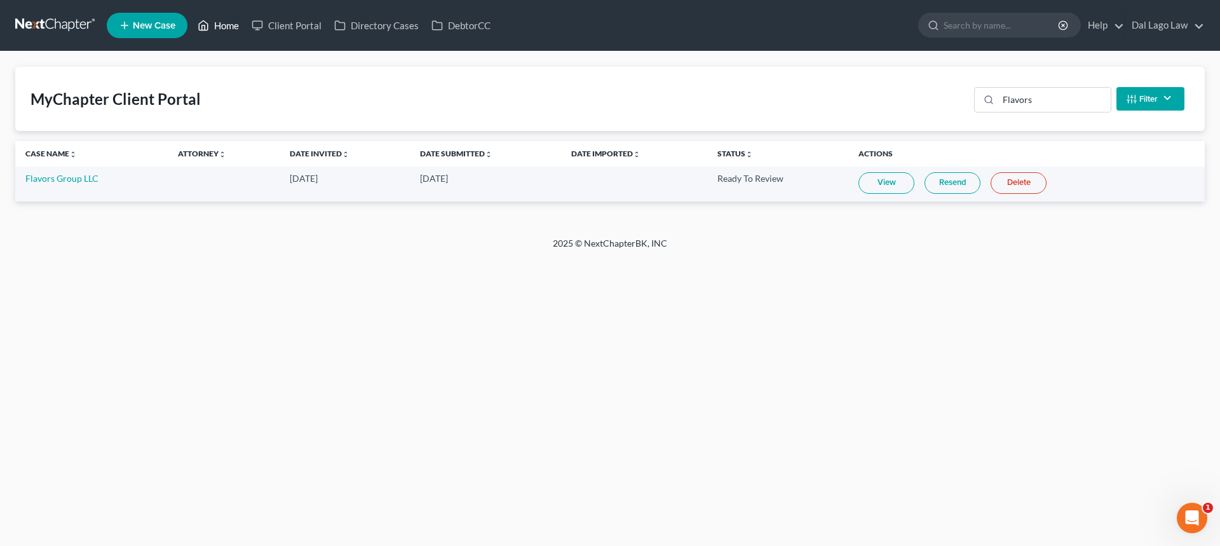
click at [238, 25] on link "Home" at bounding box center [218, 25] width 54 height 23
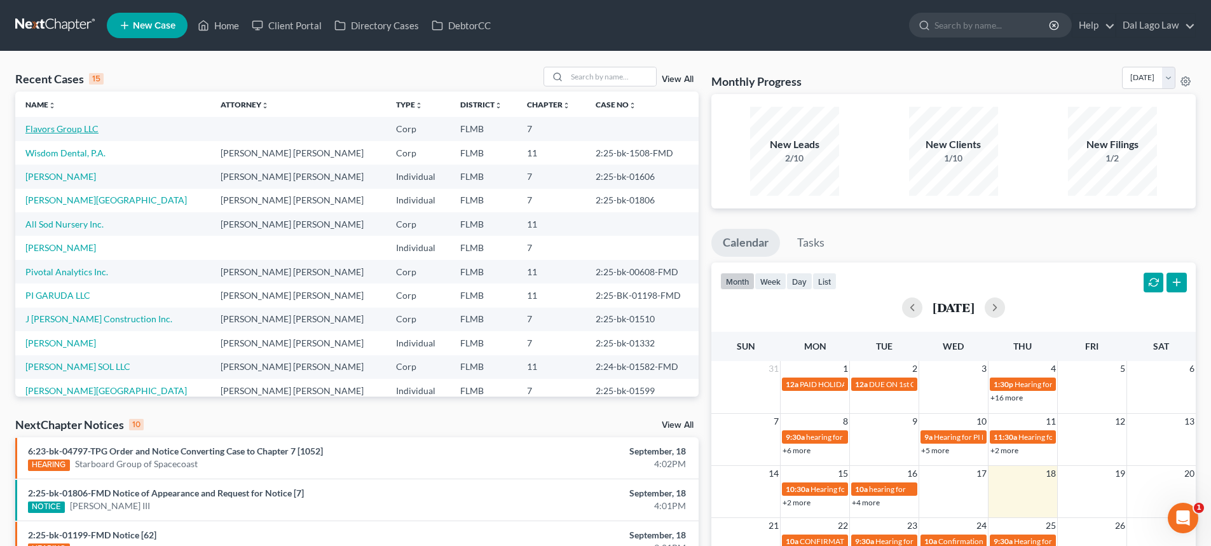
click at [69, 128] on link "Flavors Group LLC" at bounding box center [61, 128] width 73 height 11
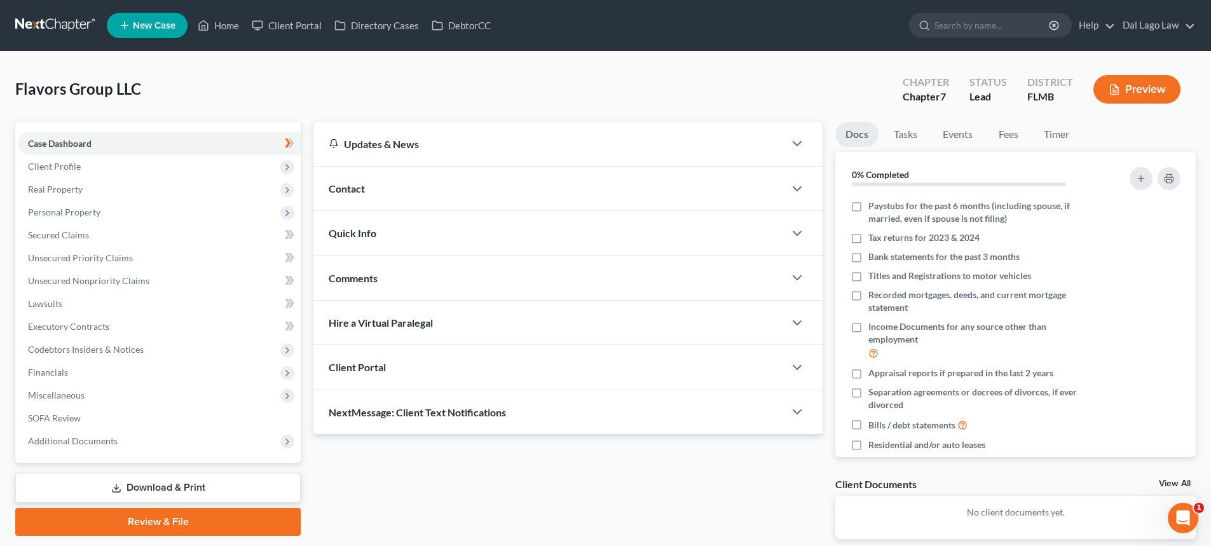
click at [508, 375] on div "Client Portal" at bounding box center [548, 367] width 471 height 44
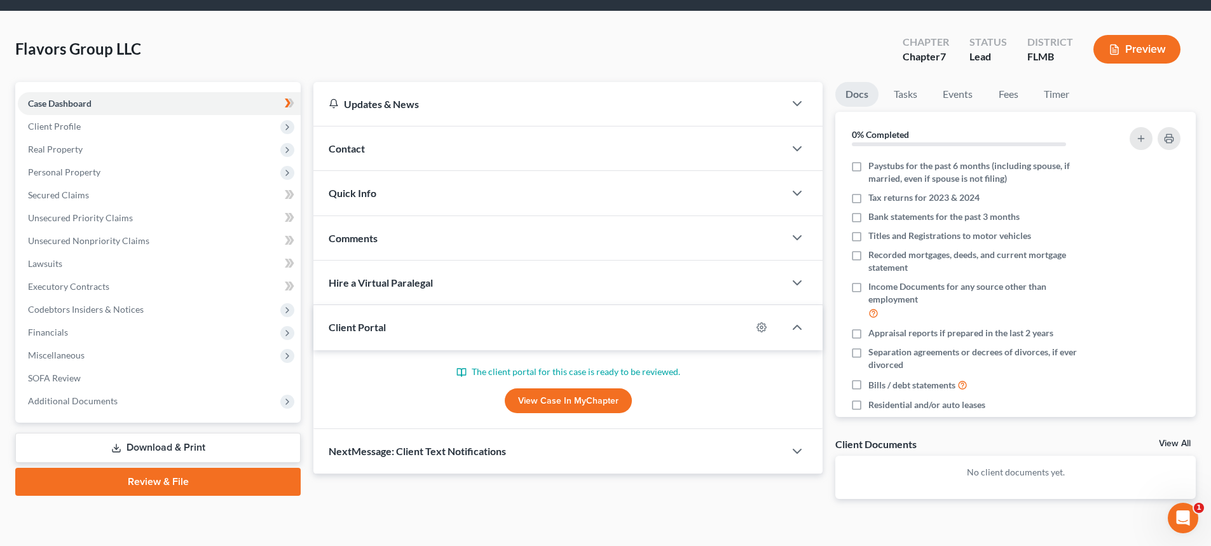
scroll to position [62, 0]
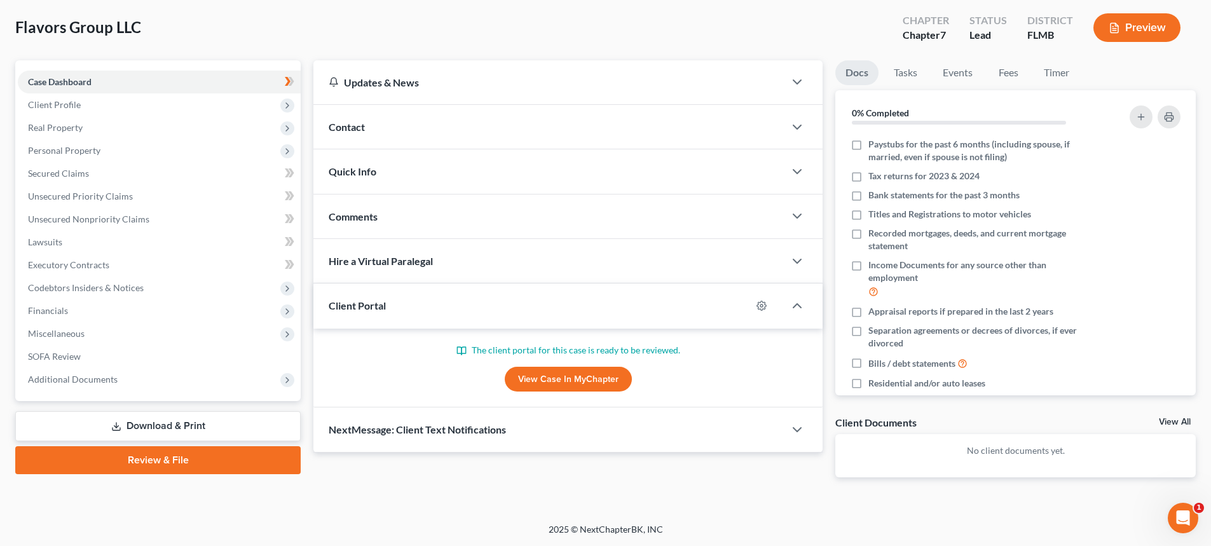
click at [559, 378] on link "View Case in MyChapter" at bounding box center [568, 379] width 127 height 25
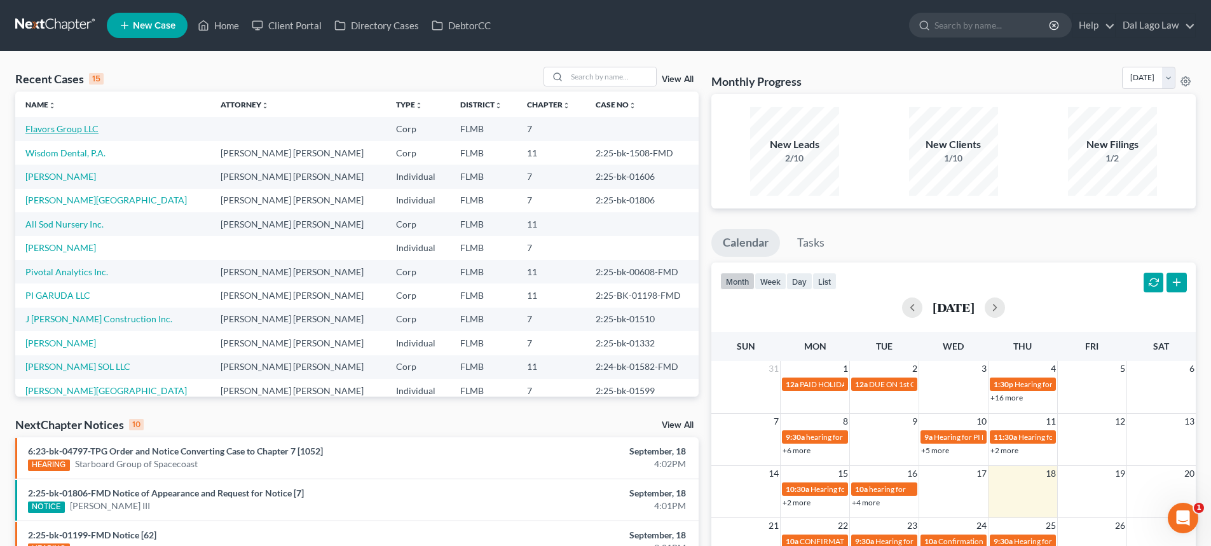
click at [71, 129] on link "Flavors Group LLC" at bounding box center [61, 128] width 73 height 11
click at [576, 77] on input "search" at bounding box center [611, 76] width 89 height 18
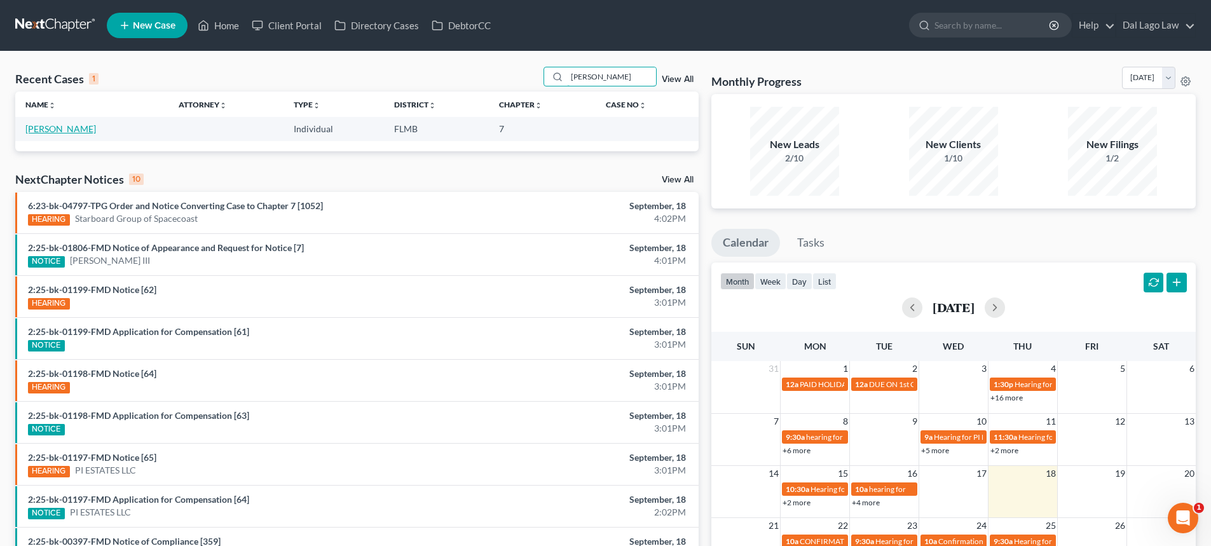
type input "[PERSON_NAME]"
click at [43, 129] on link "[PERSON_NAME]" at bounding box center [60, 128] width 71 height 11
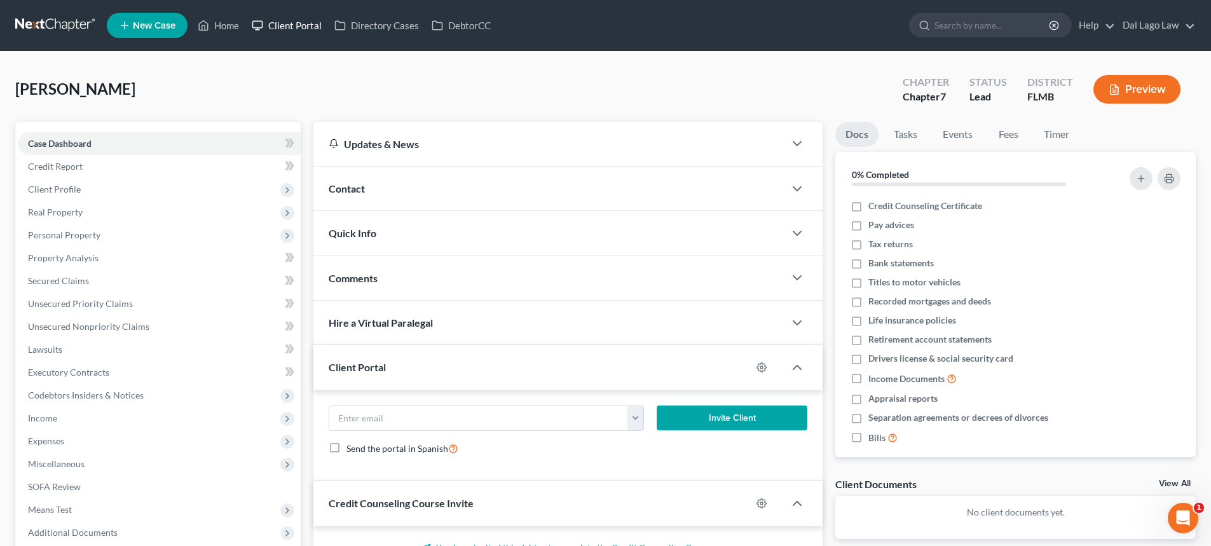
click at [298, 25] on link "Client Portal" at bounding box center [286, 25] width 83 height 23
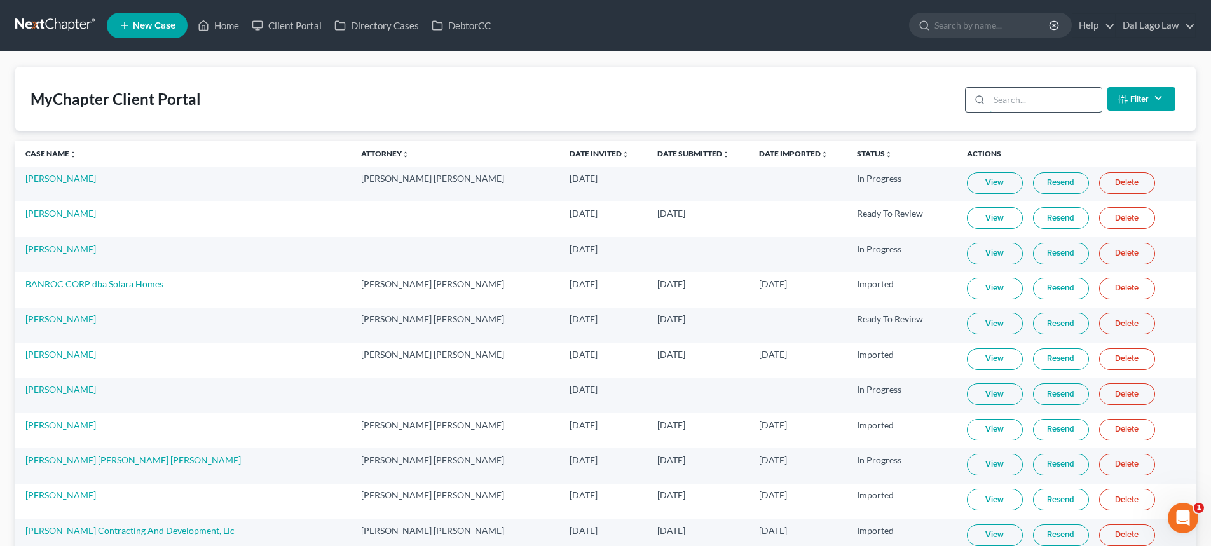
click at [1025, 104] on input "search" at bounding box center [1045, 100] width 112 height 24
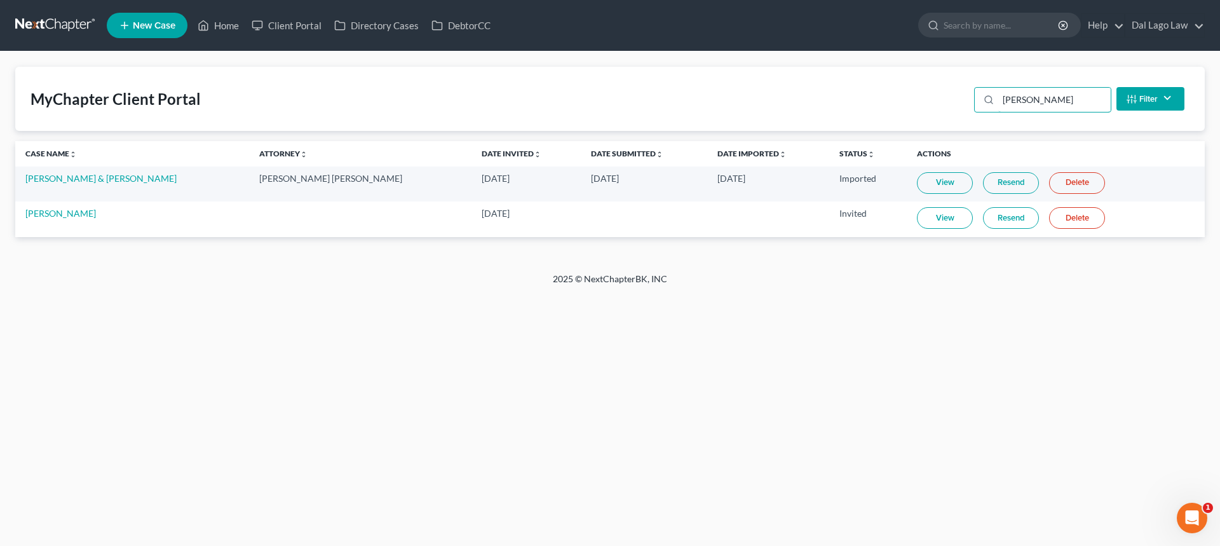
type input "[PERSON_NAME]"
drag, startPoint x: 1028, startPoint y: 90, endPoint x: 943, endPoint y: 100, distance: 85.8
click at [943, 100] on div "MyChapter Client Portal [PERSON_NAME] Status Filter... Invited In Progress Read…" at bounding box center [610, 99] width 1190 height 64
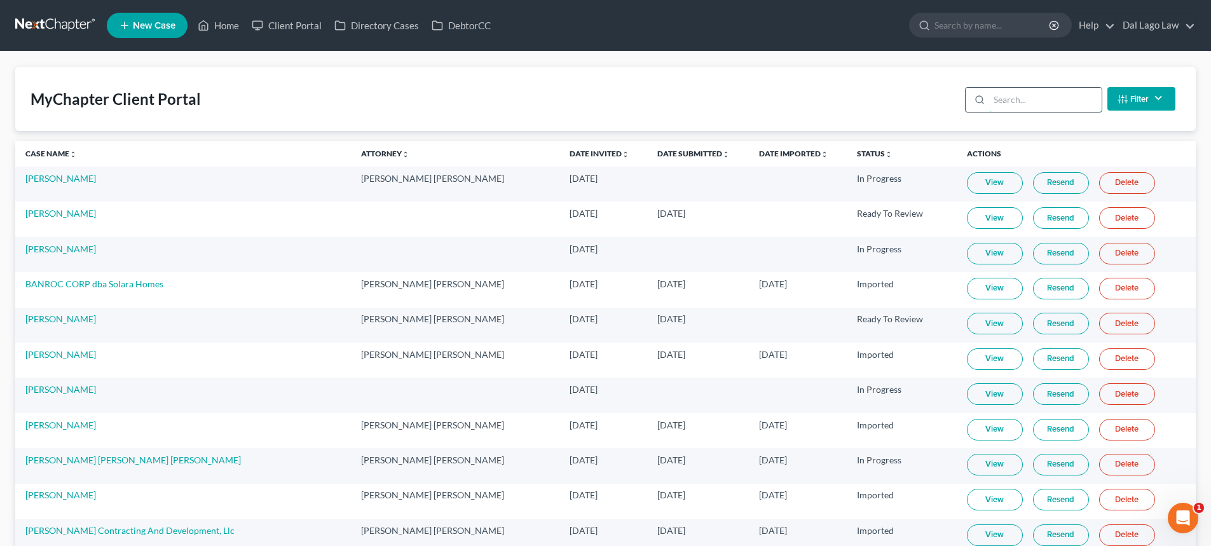
click at [1043, 88] on input "search" at bounding box center [1045, 100] width 112 height 24
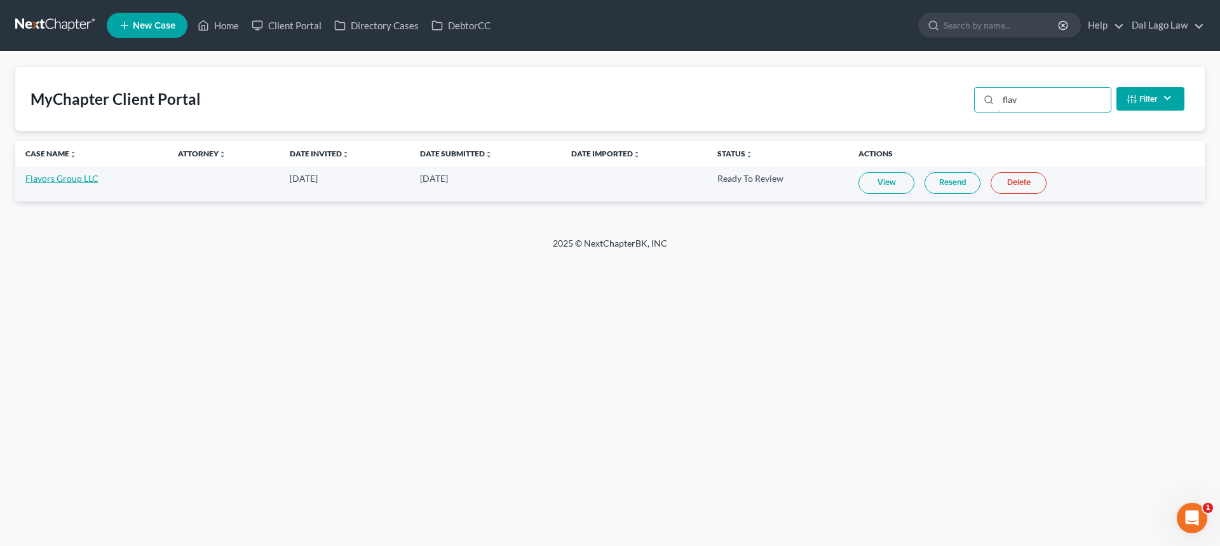
type input "flav"
click at [81, 178] on link "Flavors Group LLC" at bounding box center [61, 178] width 73 height 11
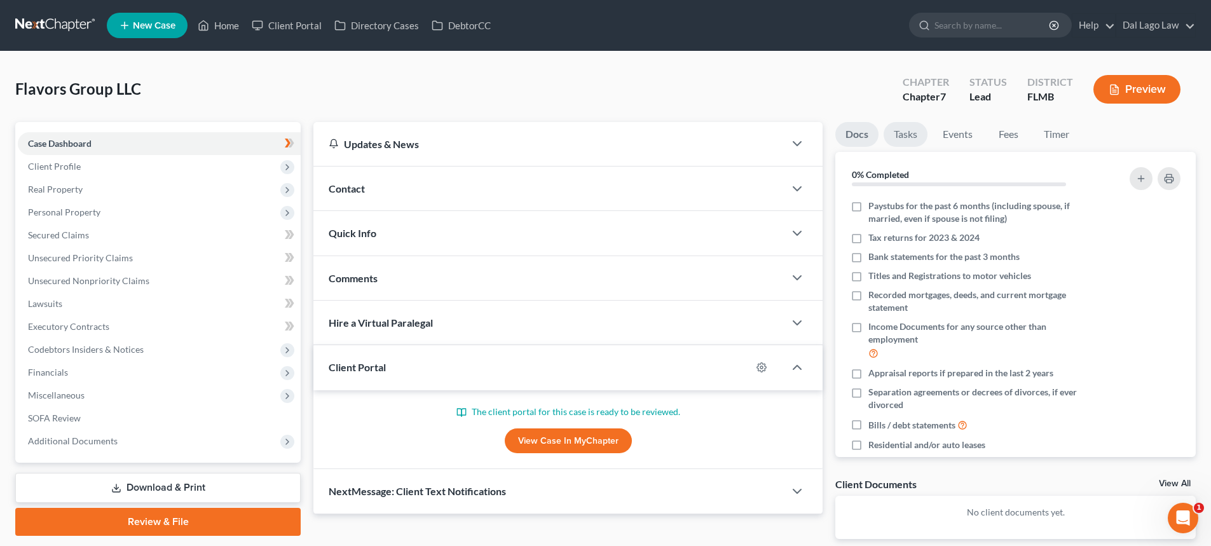
click at [921, 134] on link "Tasks" at bounding box center [905, 134] width 44 height 25
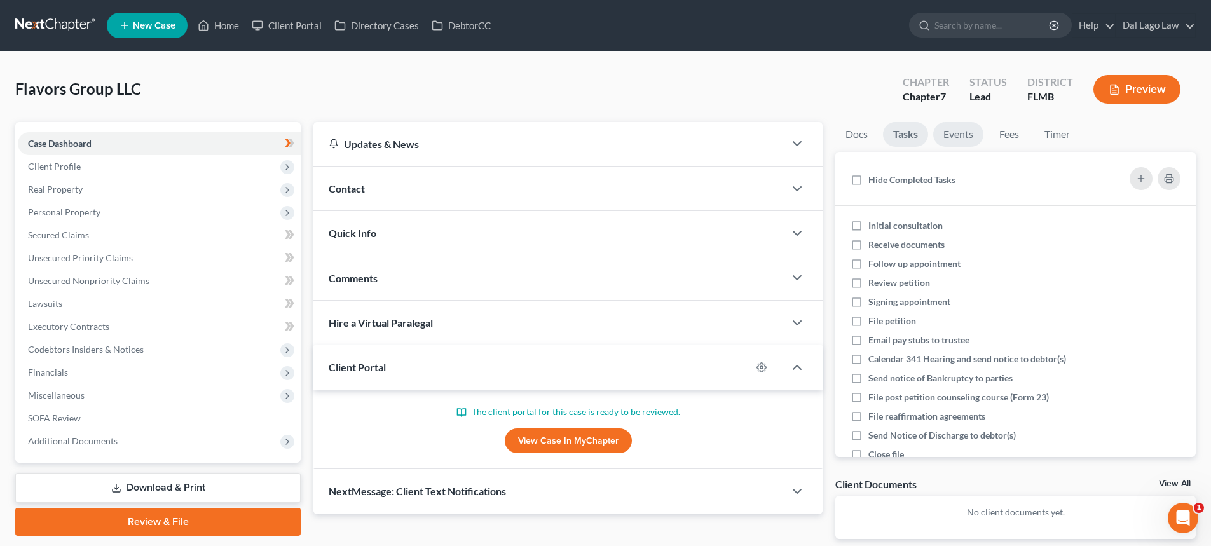
click at [951, 135] on link "Events" at bounding box center [958, 134] width 50 height 25
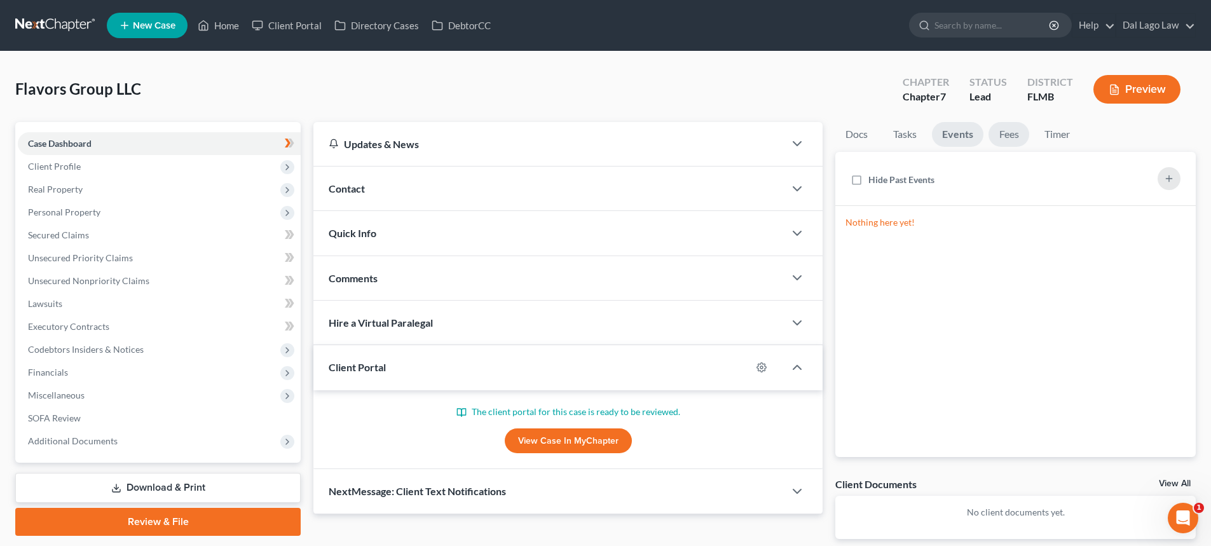
click at [1008, 134] on link "Fees" at bounding box center [1008, 134] width 41 height 25
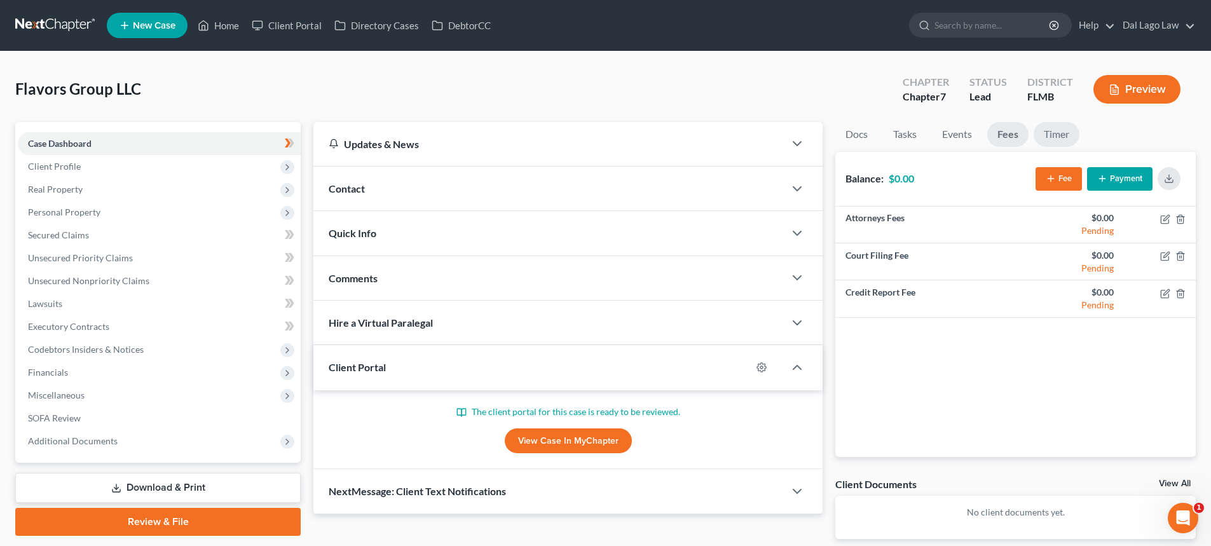
click at [1047, 133] on link "Timer" at bounding box center [1056, 134] width 46 height 25
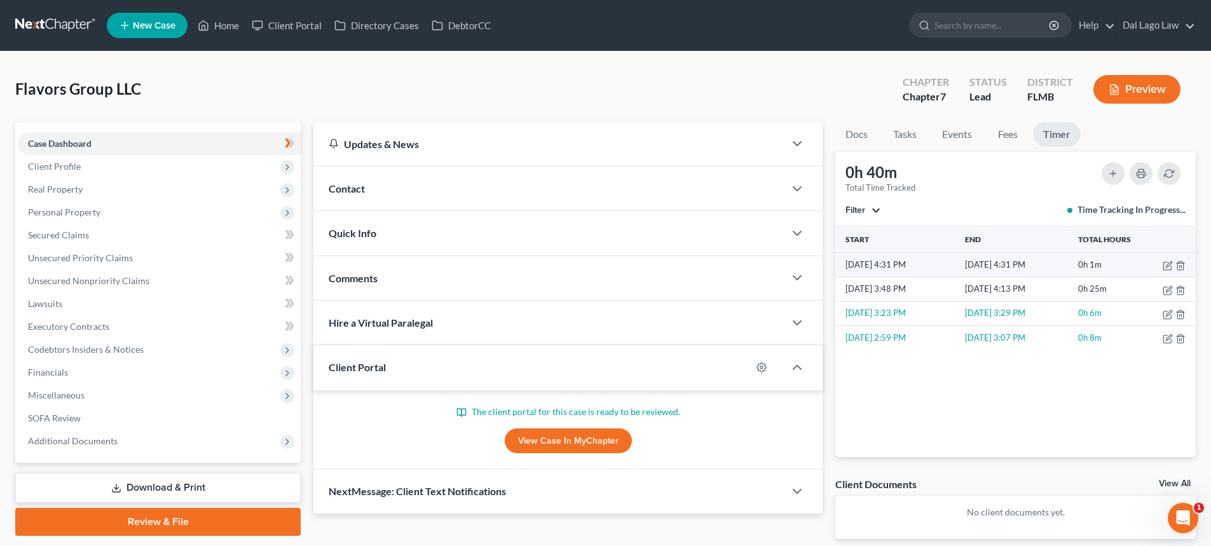
click at [890, 270] on td "[DATE] 4:31 PM" at bounding box center [898, 264] width 126 height 24
click at [904, 294] on td "[DATE] 3:48 PM" at bounding box center [898, 289] width 126 height 24
click at [1167, 338] on icon "button" at bounding box center [1169, 338] width 6 height 6
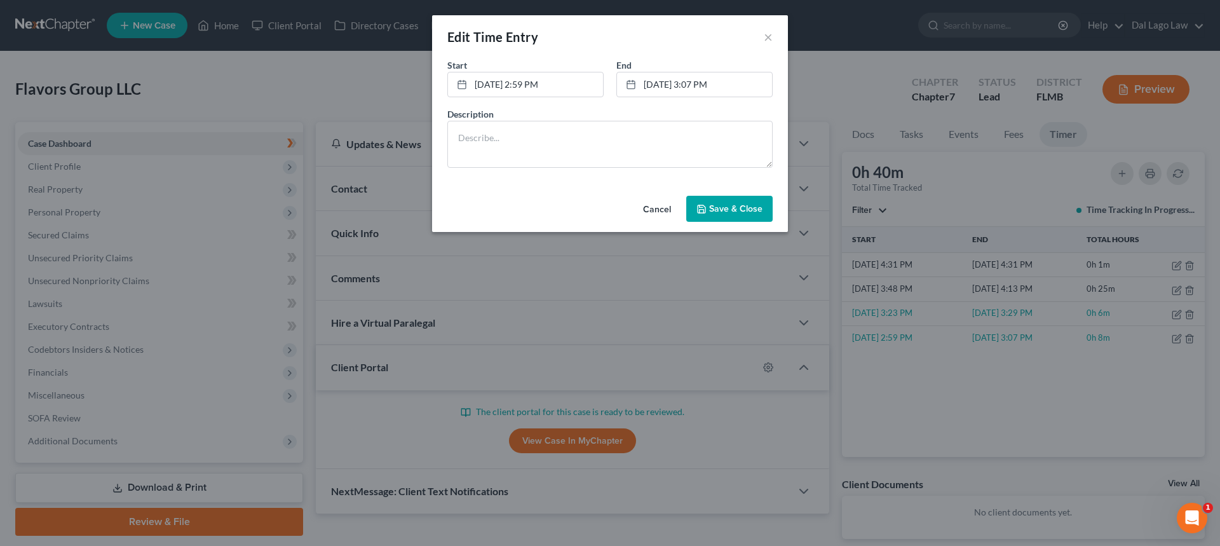
click at [653, 212] on button "Cancel" at bounding box center [657, 209] width 48 height 25
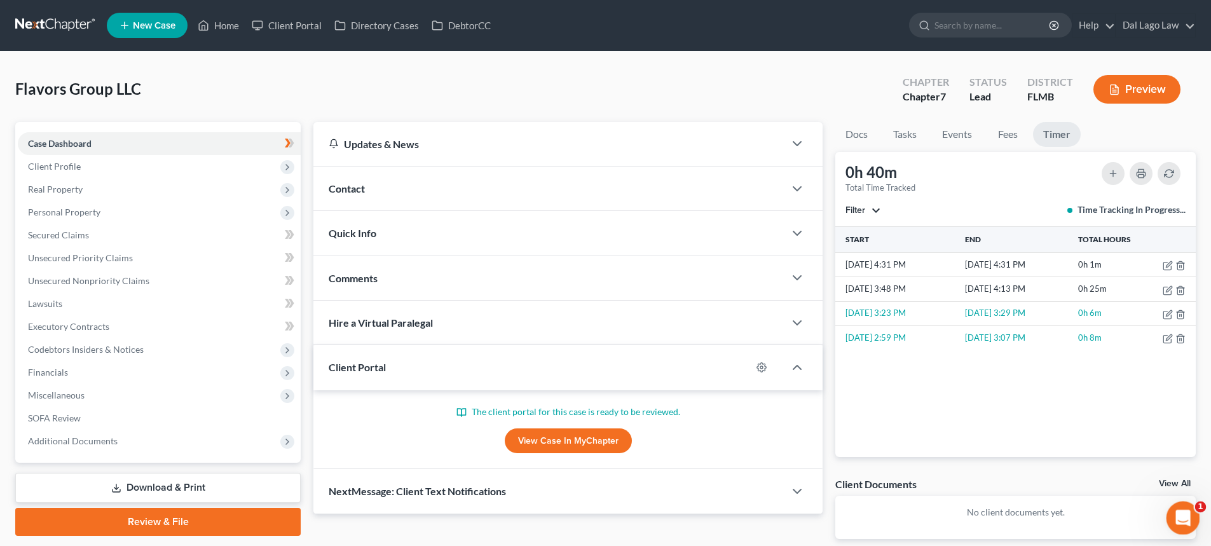
click at [1181, 524] on icon "Open Intercom Messenger" at bounding box center [1181, 516] width 21 height 21
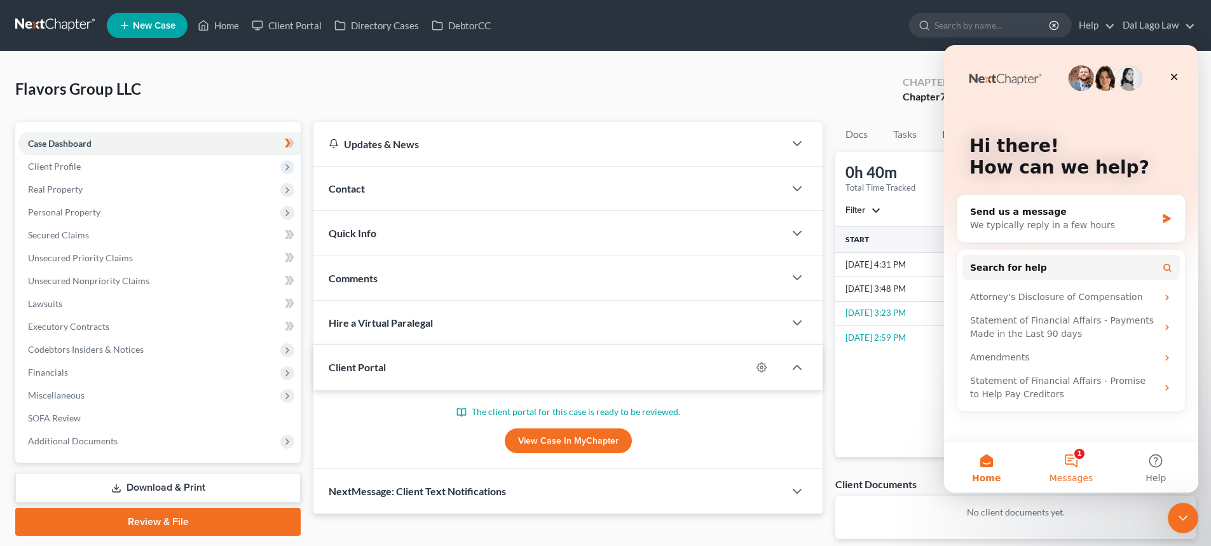
click at [1077, 480] on span "Messages" at bounding box center [1071, 477] width 44 height 9
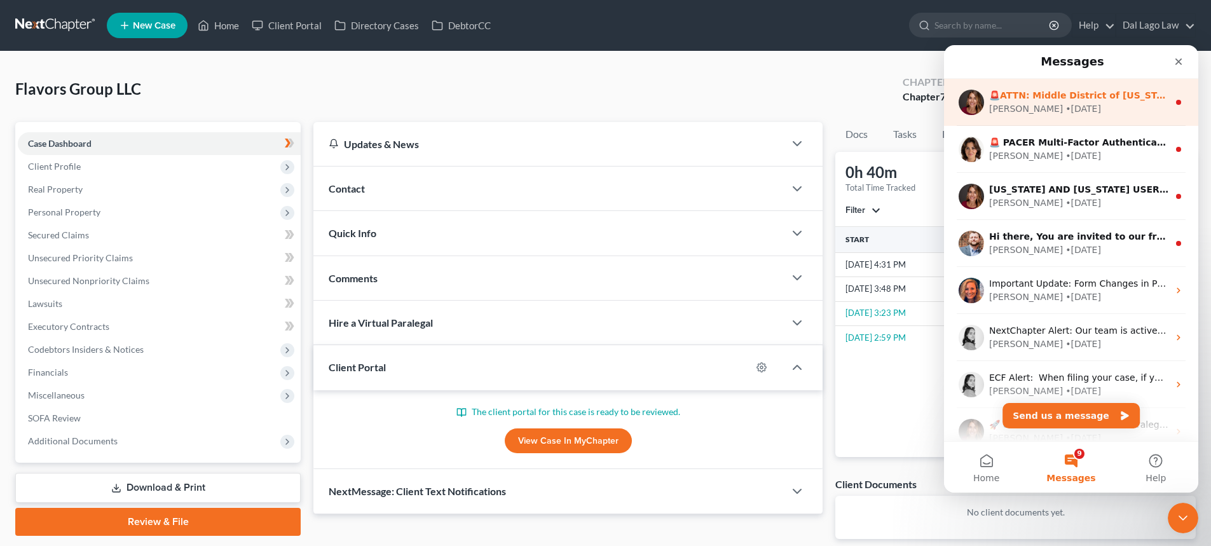
click at [1133, 108] on div "[PERSON_NAME] • [DATE]" at bounding box center [1078, 108] width 179 height 13
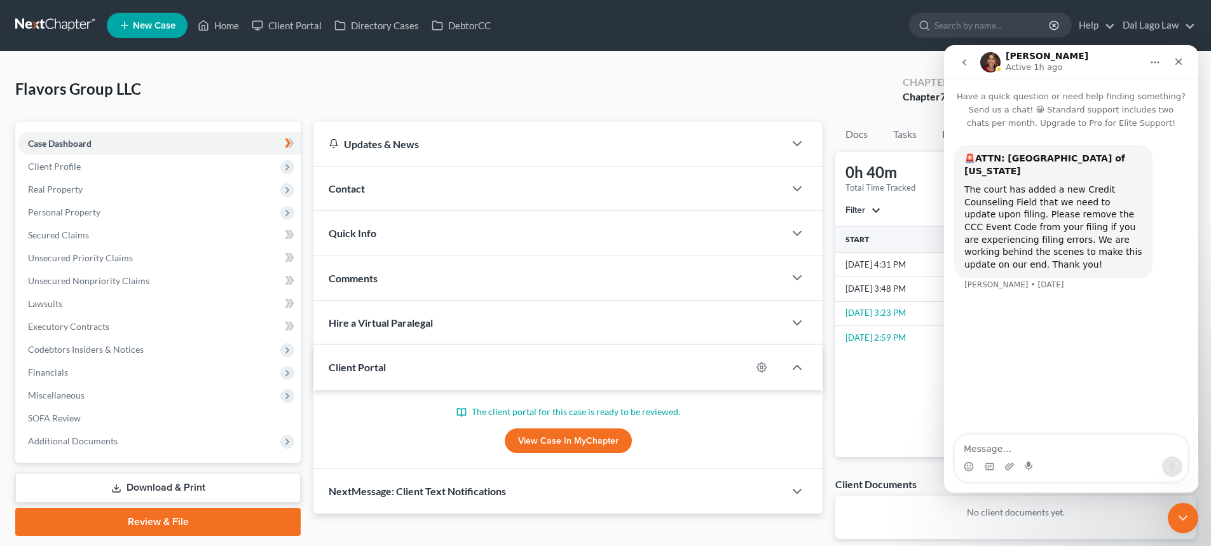
click at [962, 64] on icon "go back" at bounding box center [964, 62] width 10 height 10
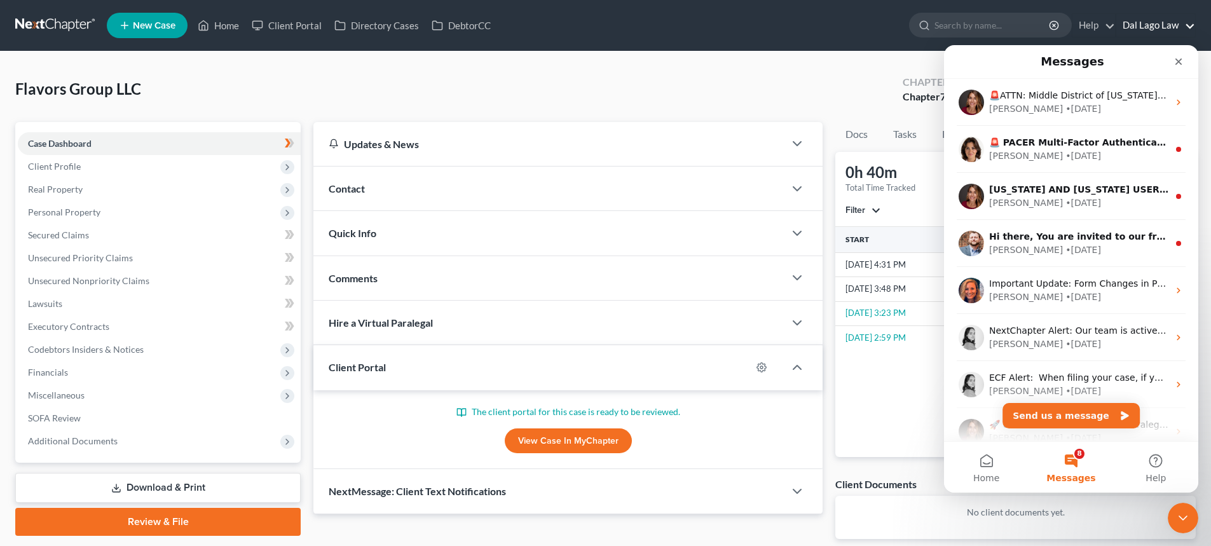
click at [1153, 27] on link "Dal Lago Law" at bounding box center [1155, 25] width 79 height 23
click at [1178, 62] on icon "Close" at bounding box center [1178, 61] width 7 height 7
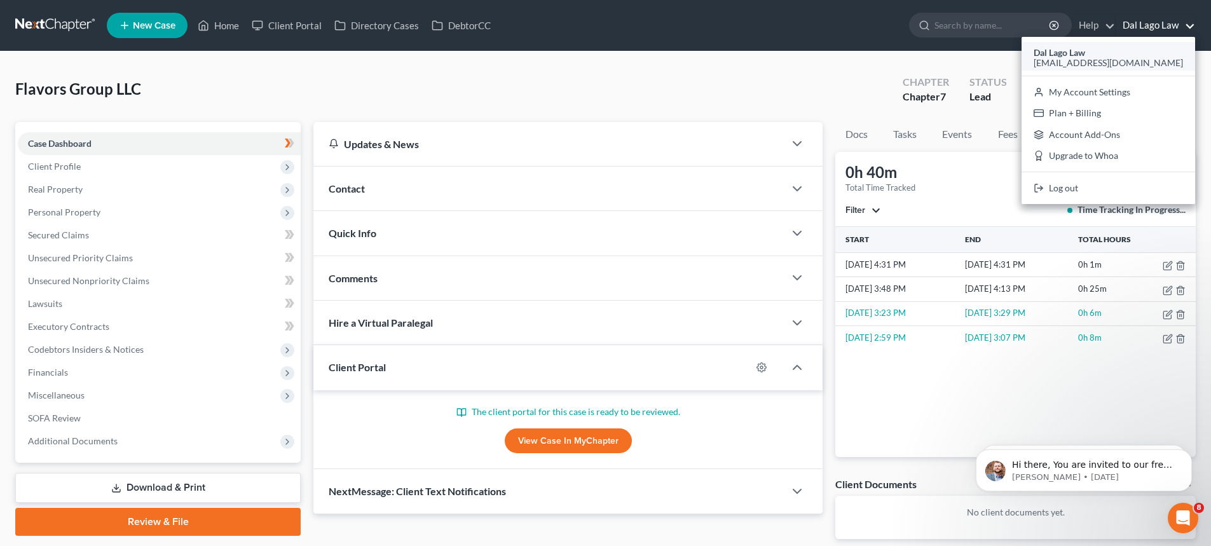
click at [1129, 58] on span "[EMAIL_ADDRESS][DOMAIN_NAME]" at bounding box center [1107, 62] width 149 height 11
